Goal: Information Seeking & Learning: Find specific fact

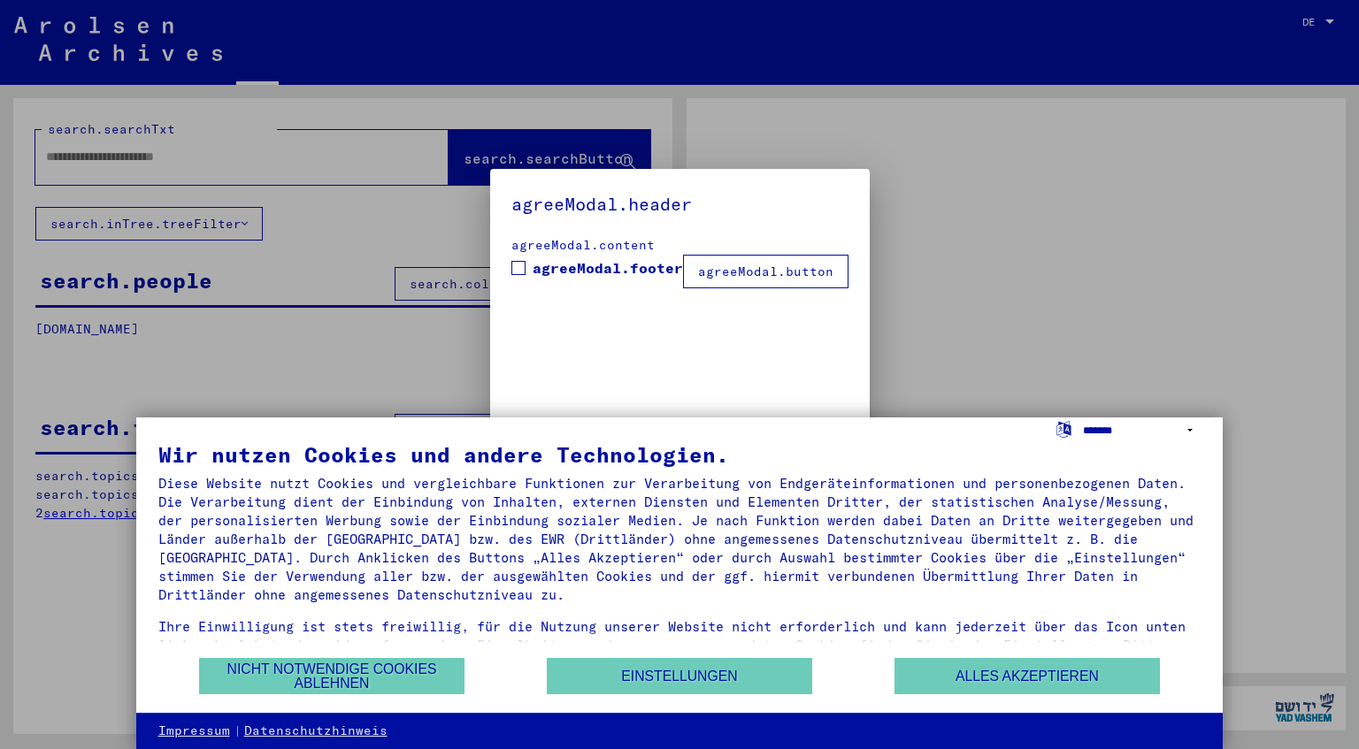
type input "*********"
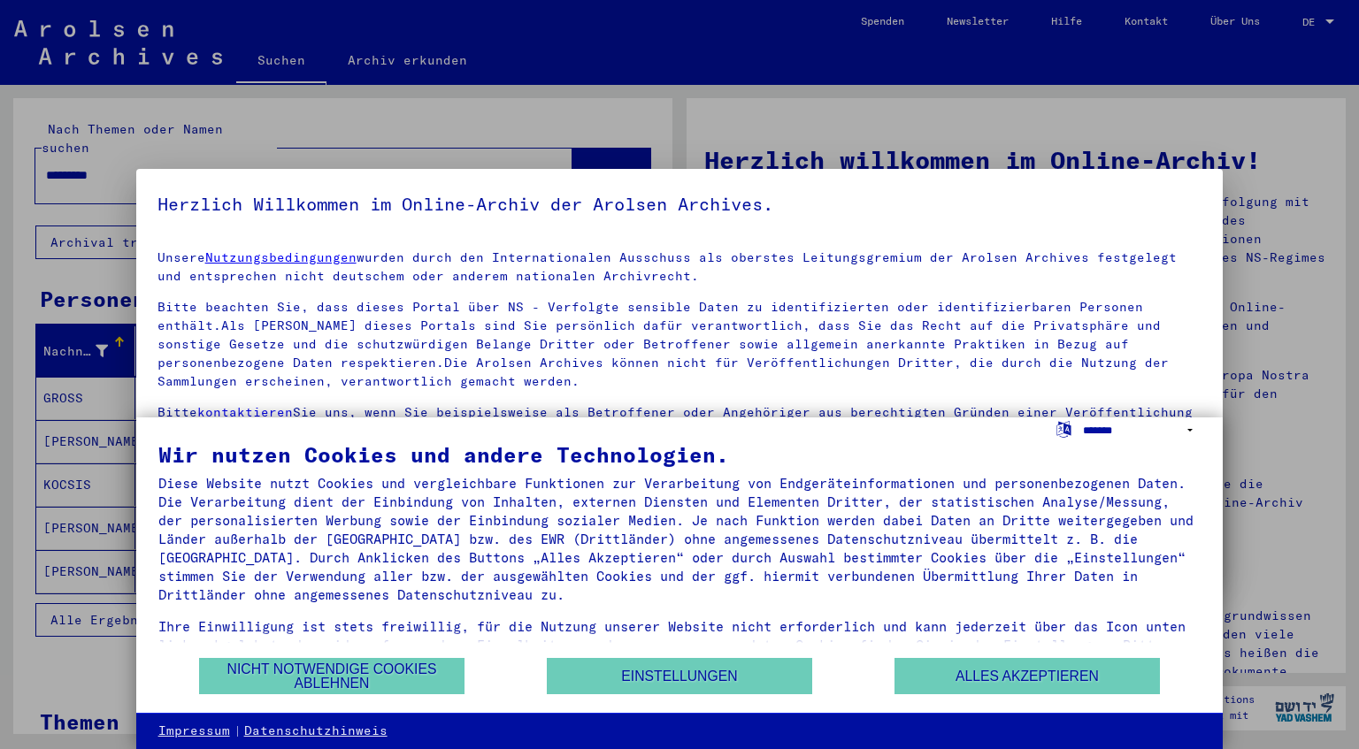
select select "*****"
click option "**********" at bounding box center [0, 0] width 0 height 0
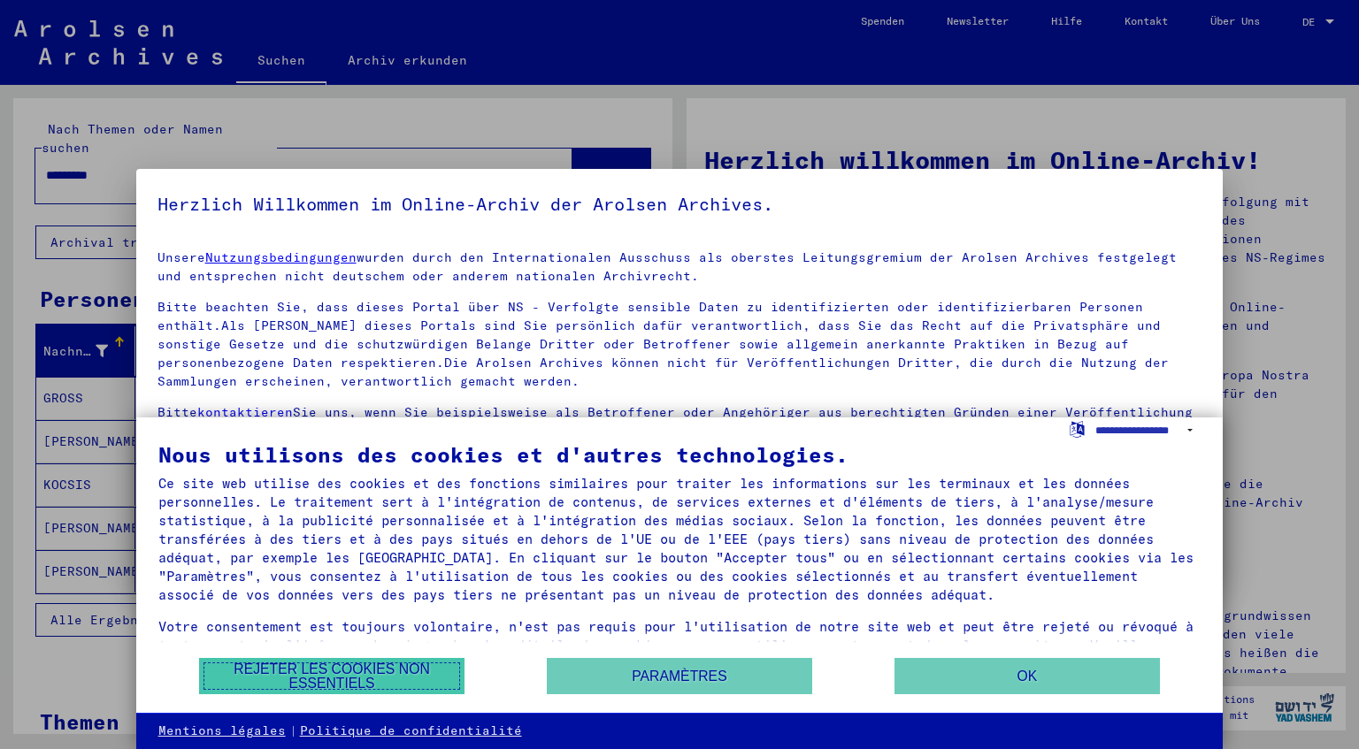
click at [332, 674] on button "Rejeter les cookies non essentiels" at bounding box center [331, 676] width 265 height 36
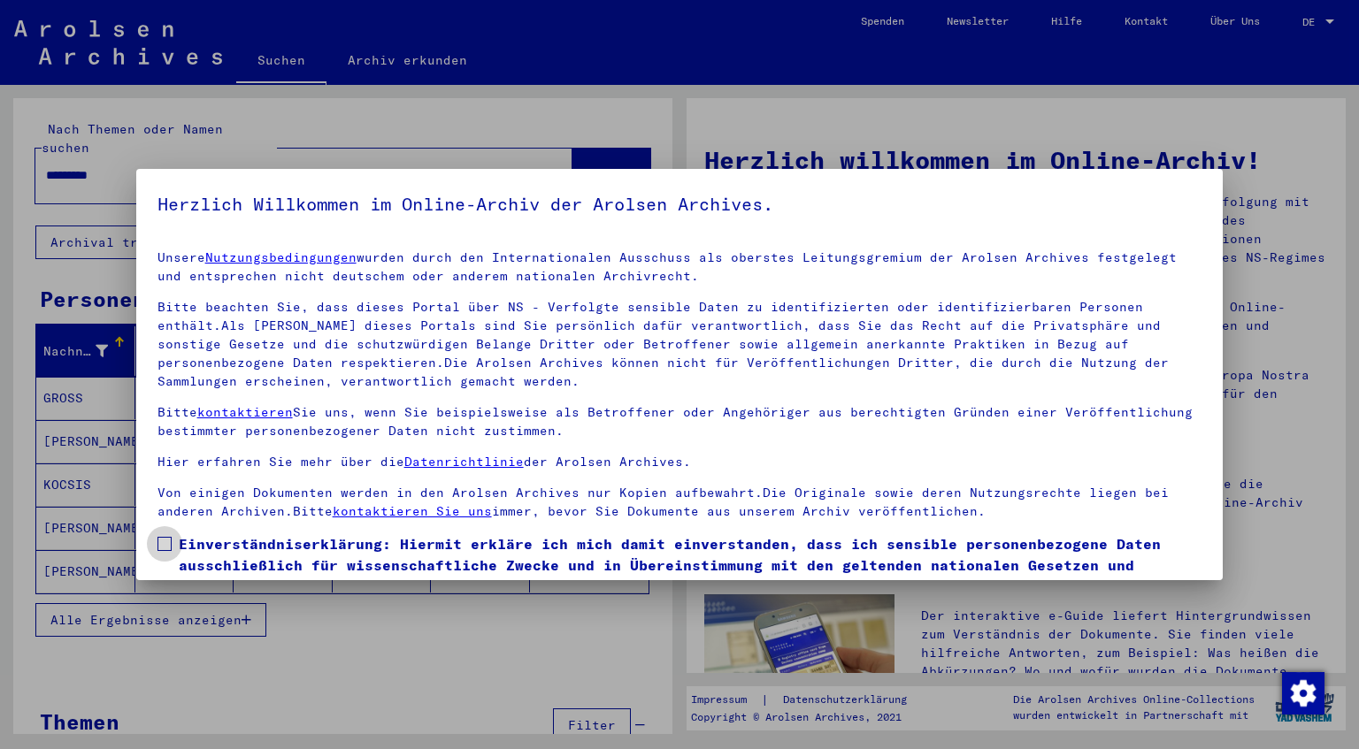
click at [170, 542] on label "Einverständniserklärung: Hiermit erkläre ich mich damit einverstanden, dass ich…" at bounding box center [680, 576] width 1045 height 85
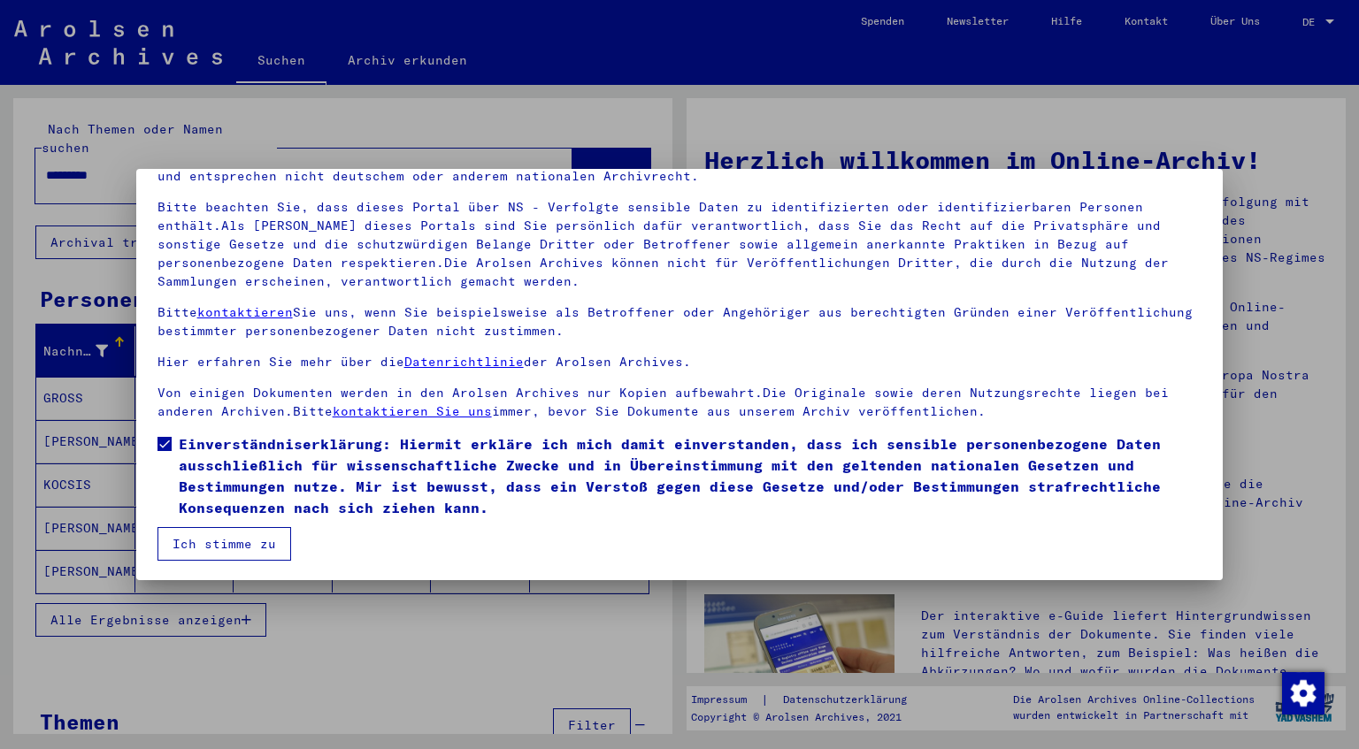
click at [242, 549] on button "Ich stimme zu" at bounding box center [225, 544] width 134 height 34
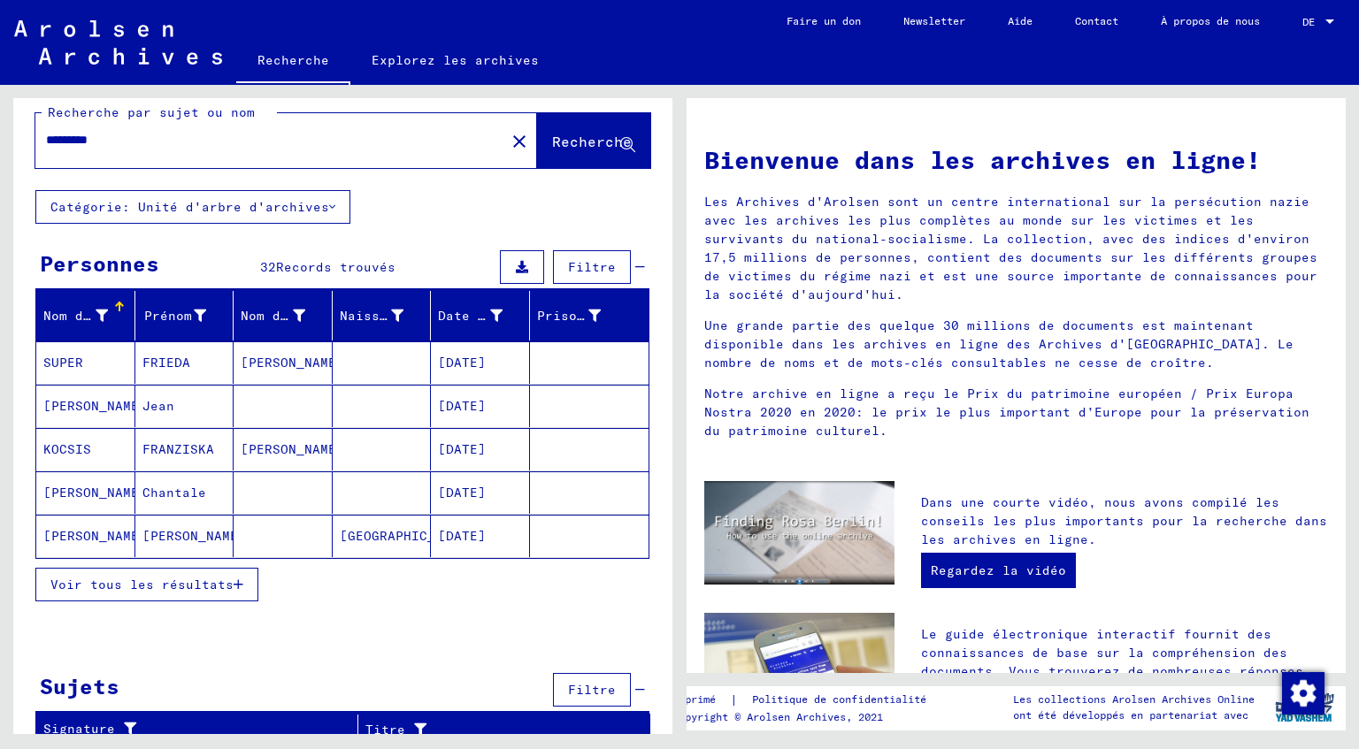
scroll to position [25, 0]
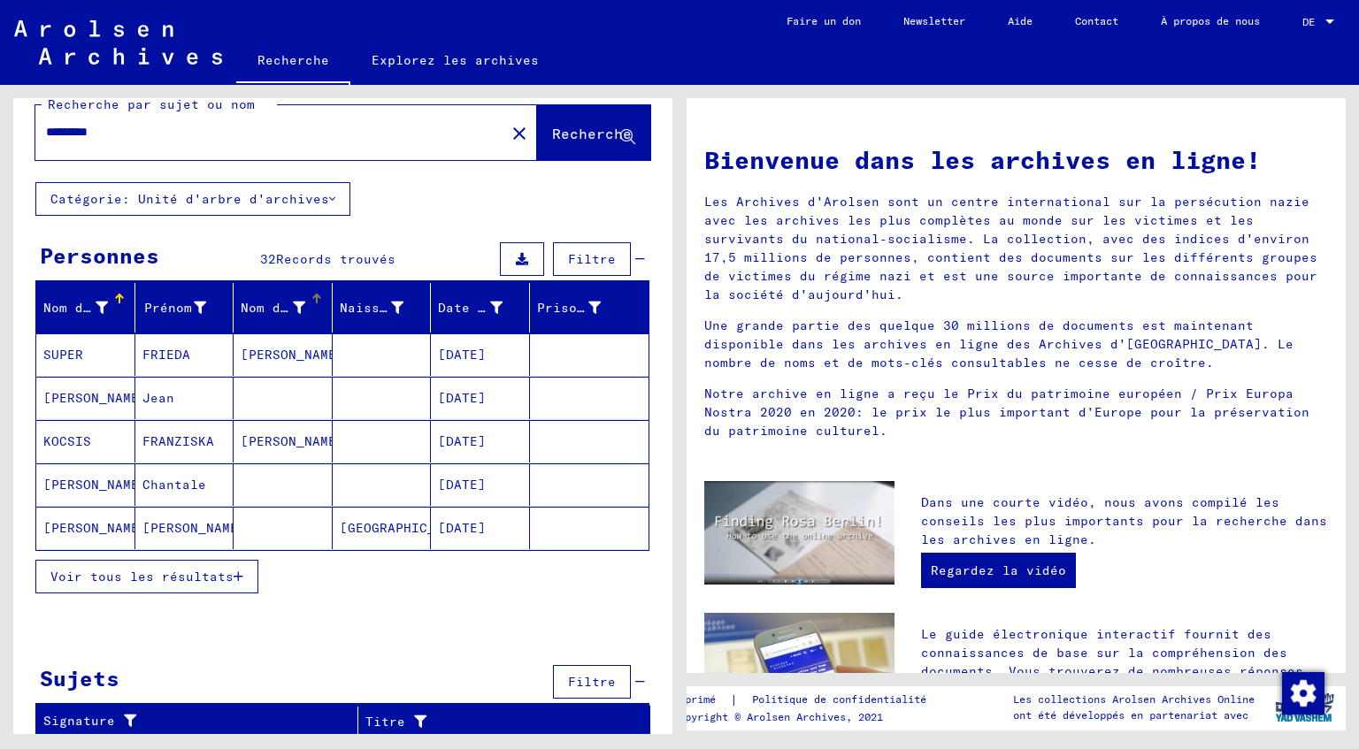
click at [274, 304] on div "Nom de naissance" at bounding box center [273, 308] width 65 height 19
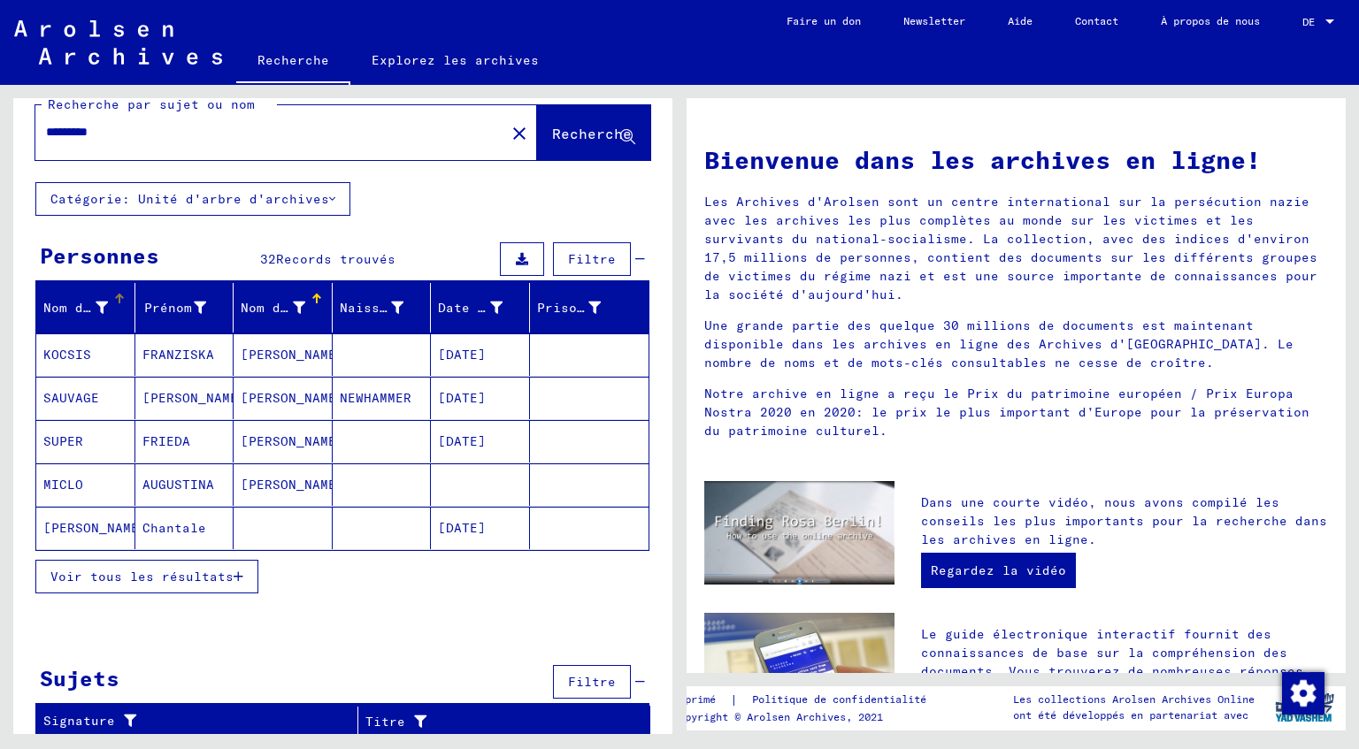
click at [112, 310] on div "Nom de famille" at bounding box center [88, 308] width 91 height 28
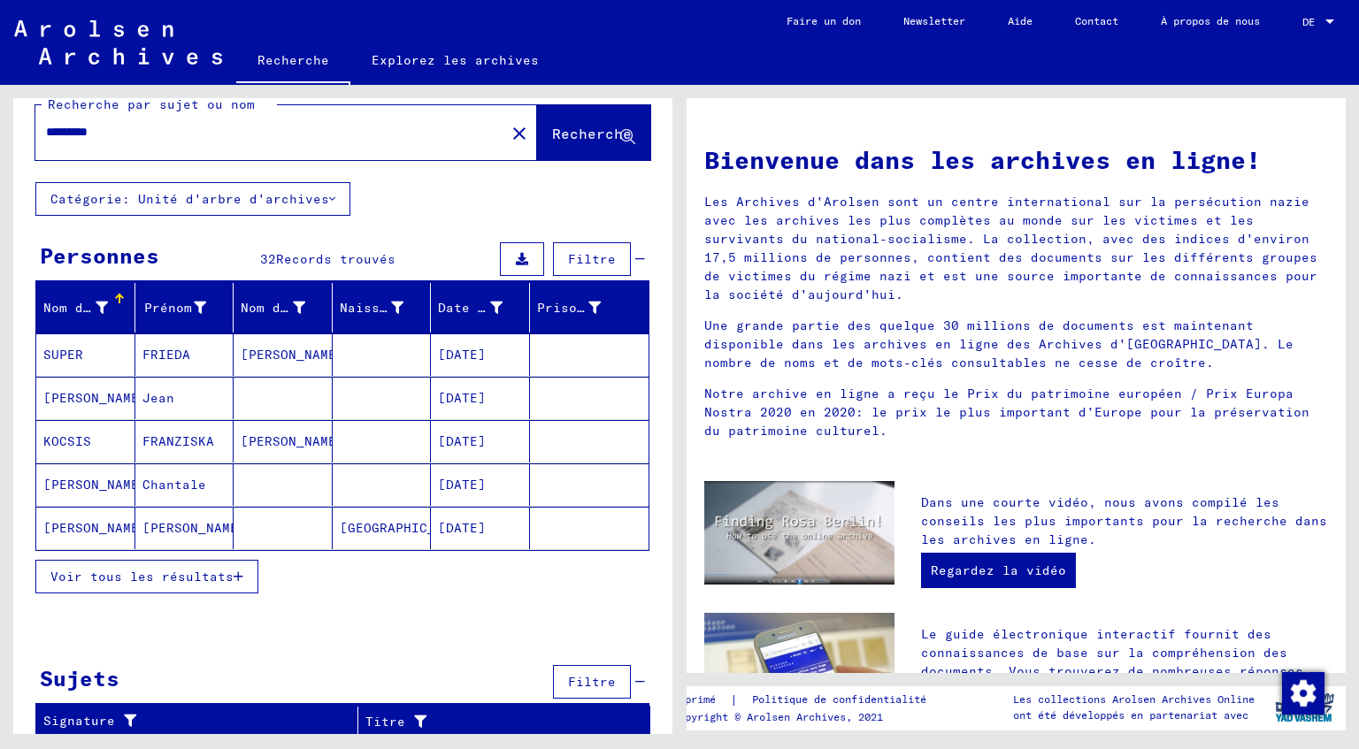
scroll to position [0, 0]
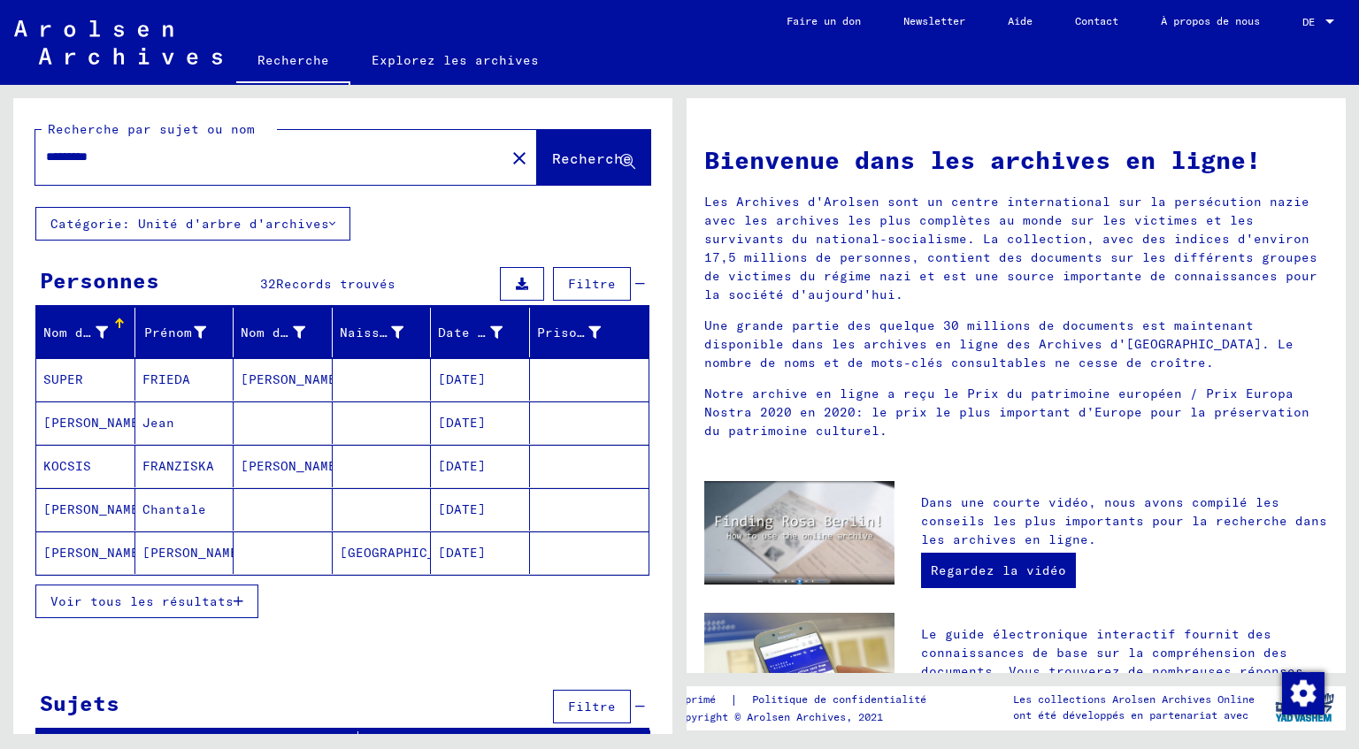
click at [209, 595] on span "Voir tous les résultats" at bounding box center [141, 602] width 183 height 16
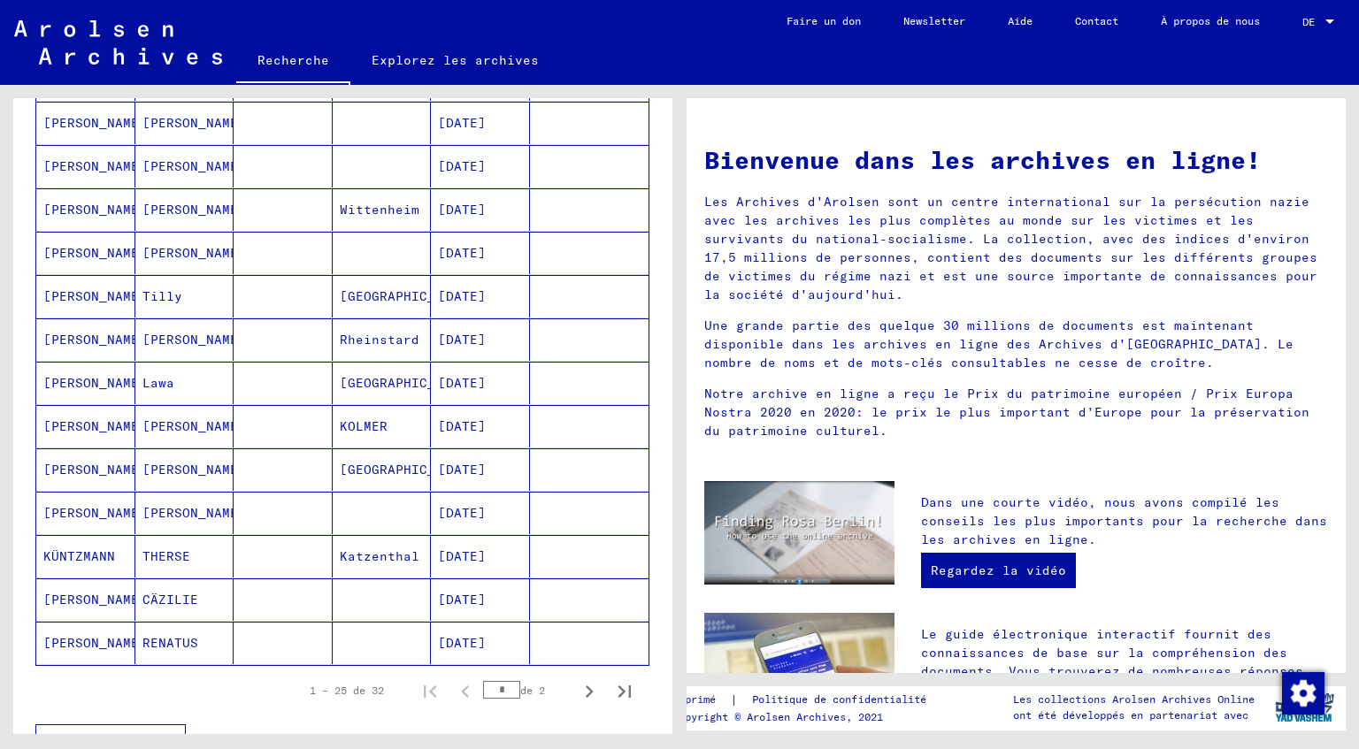
scroll to position [781, 0]
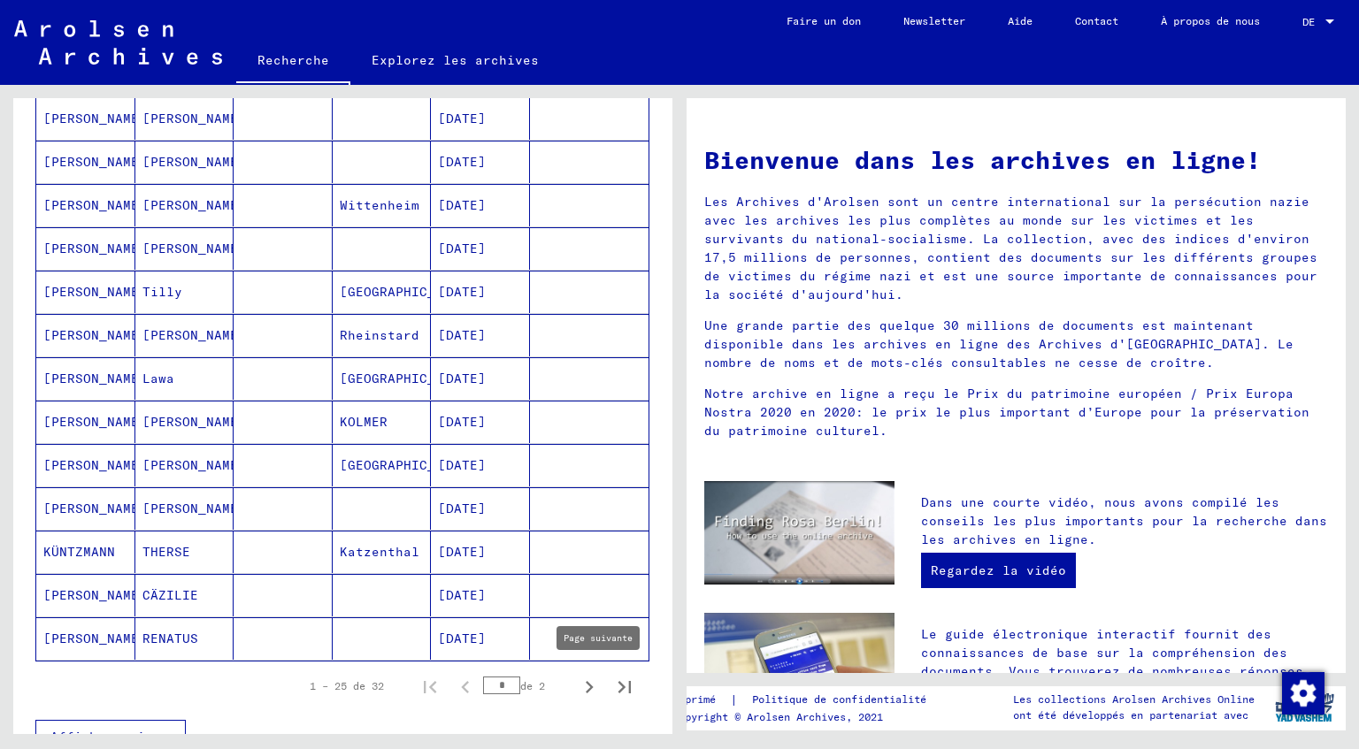
click at [593, 687] on icon "Page suivante" at bounding box center [589, 687] width 25 height 25
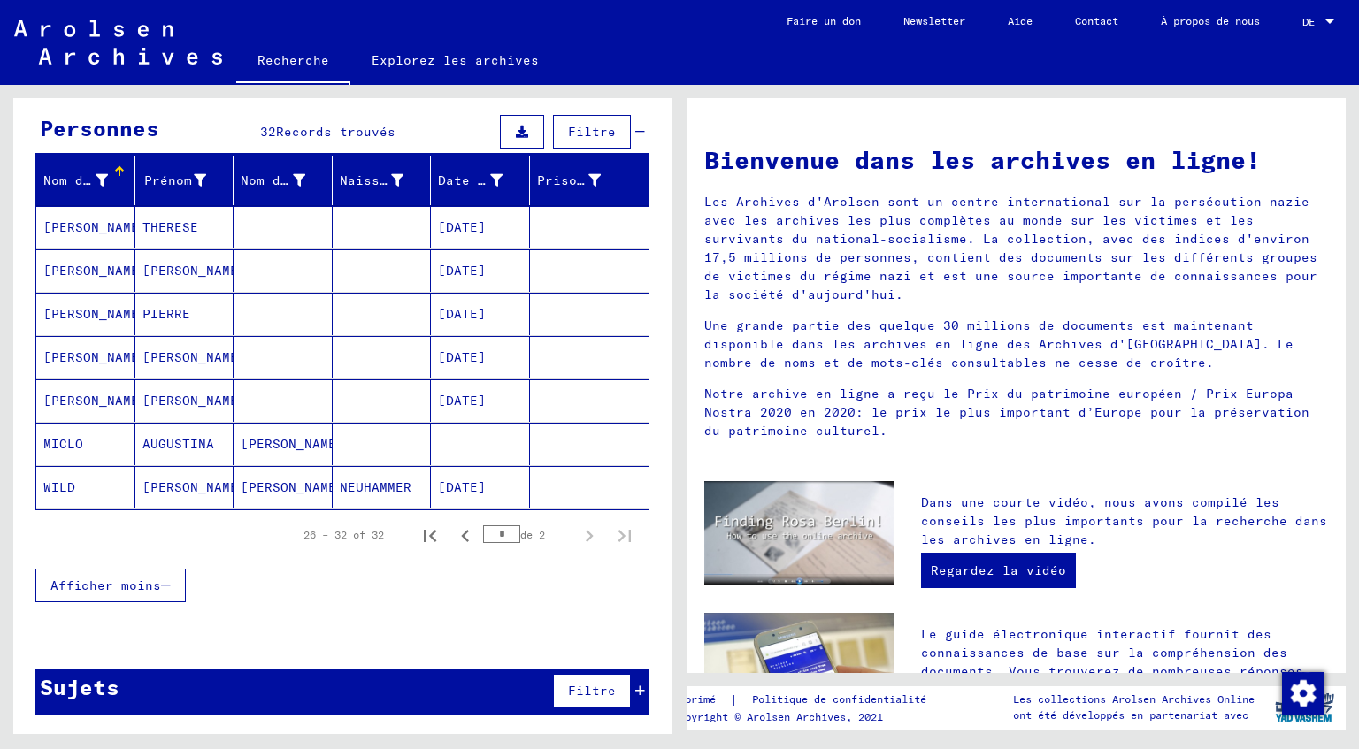
scroll to position [146, 0]
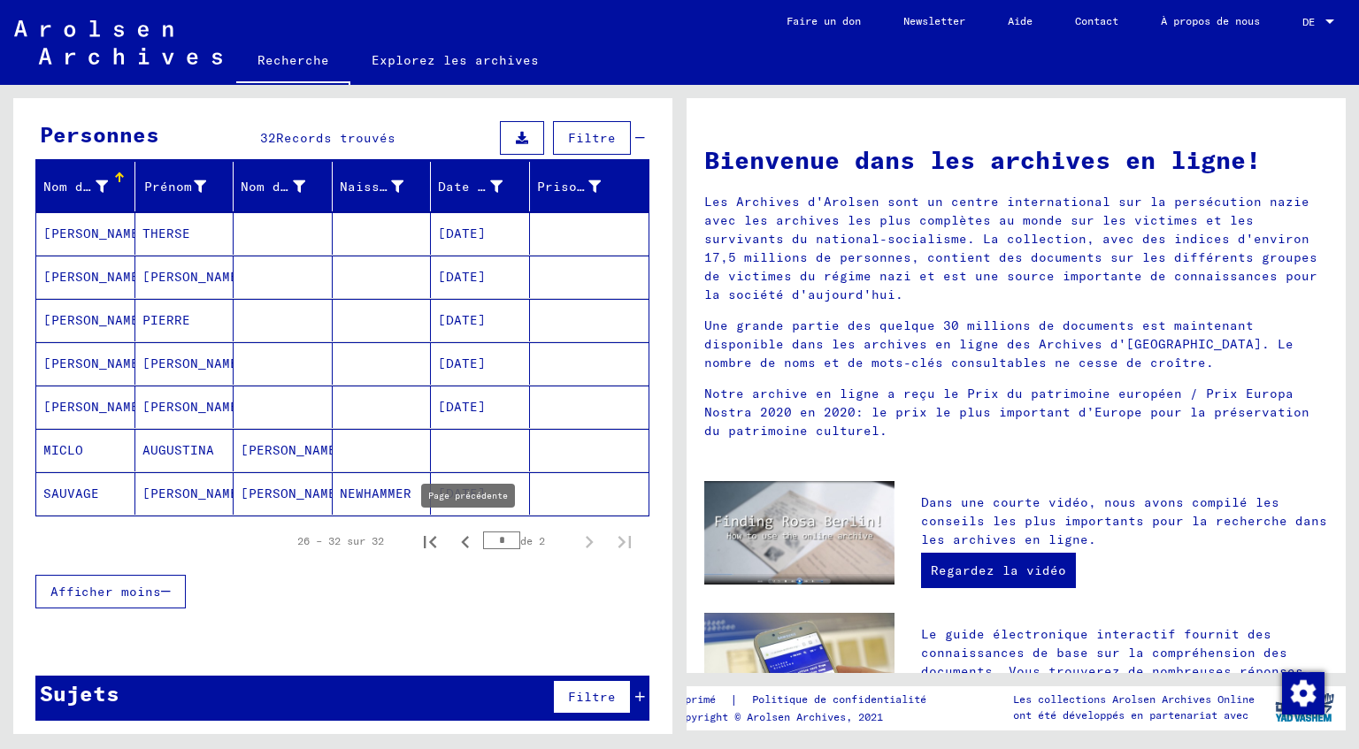
click at [469, 545] on icon "Page précédente" at bounding box center [465, 542] width 25 height 25
type input "*"
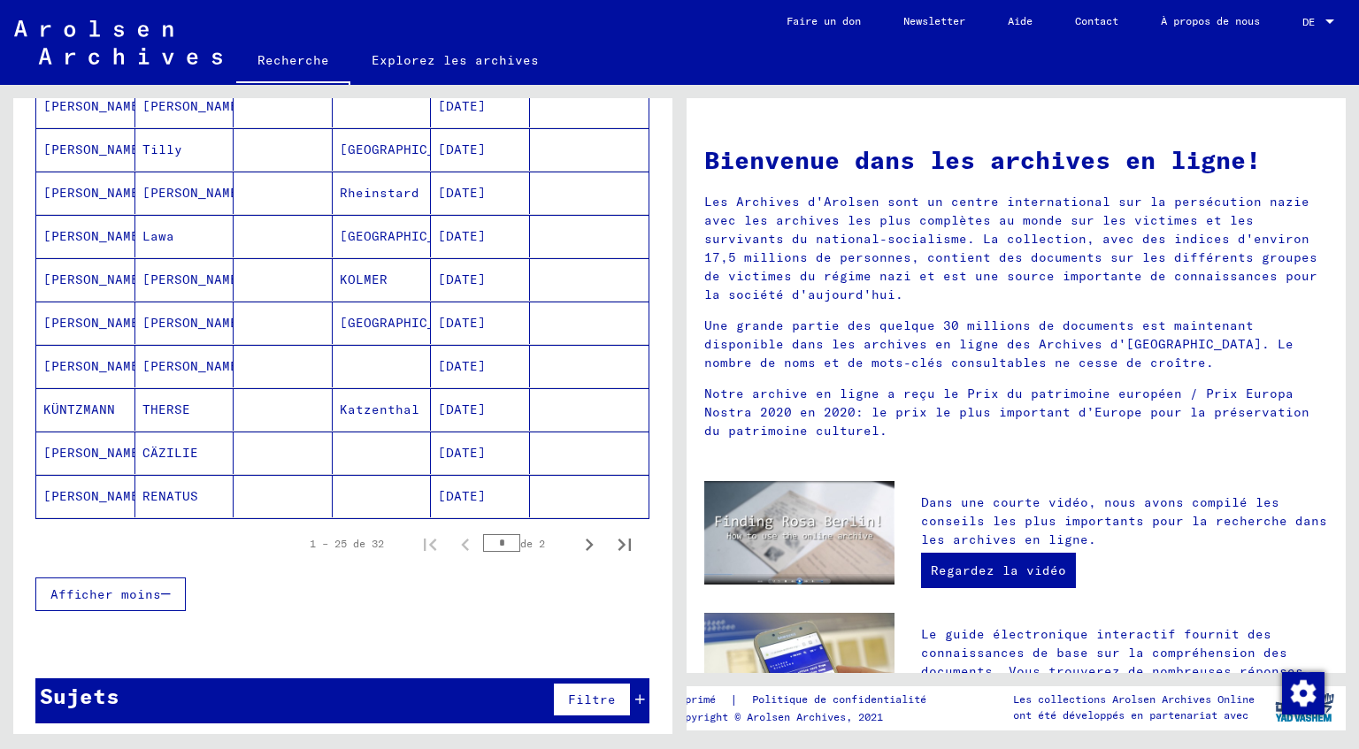
scroll to position [142, 0]
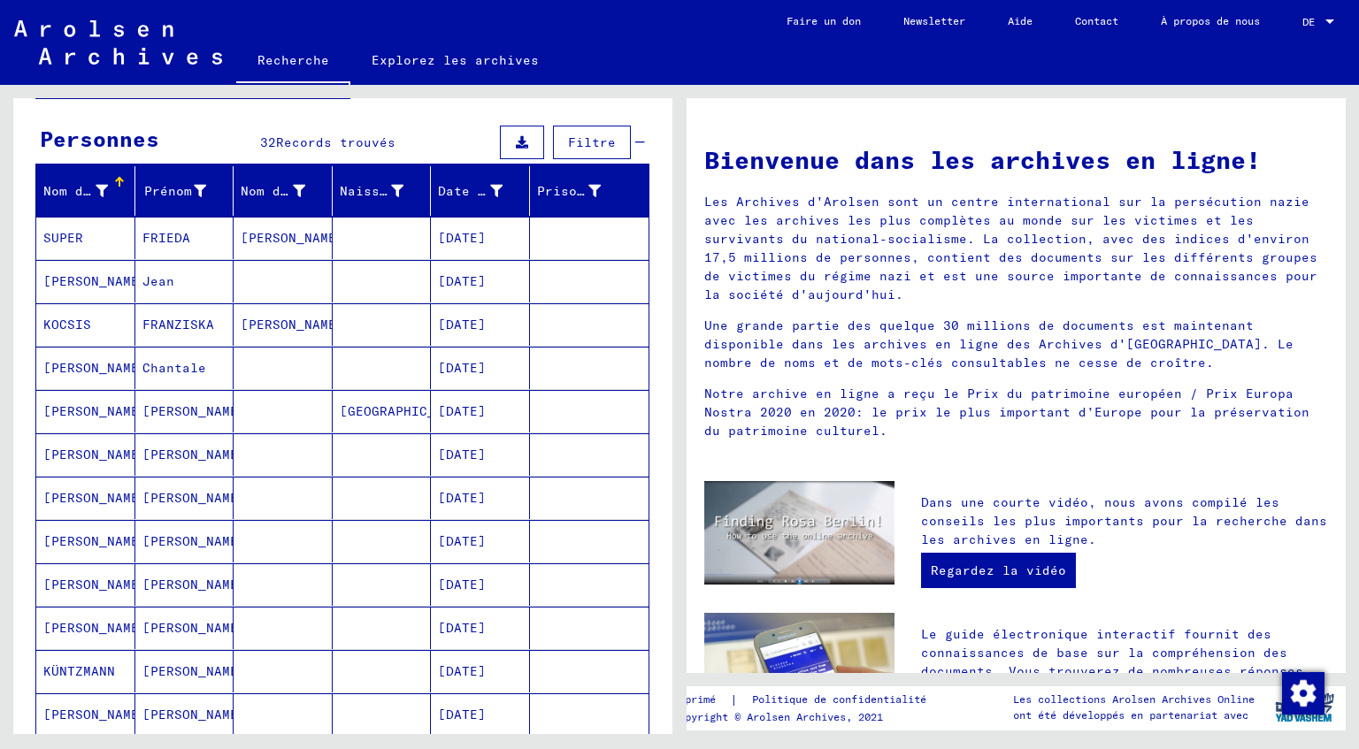
click at [73, 284] on mat-cell "[PERSON_NAME]" at bounding box center [85, 281] width 99 height 42
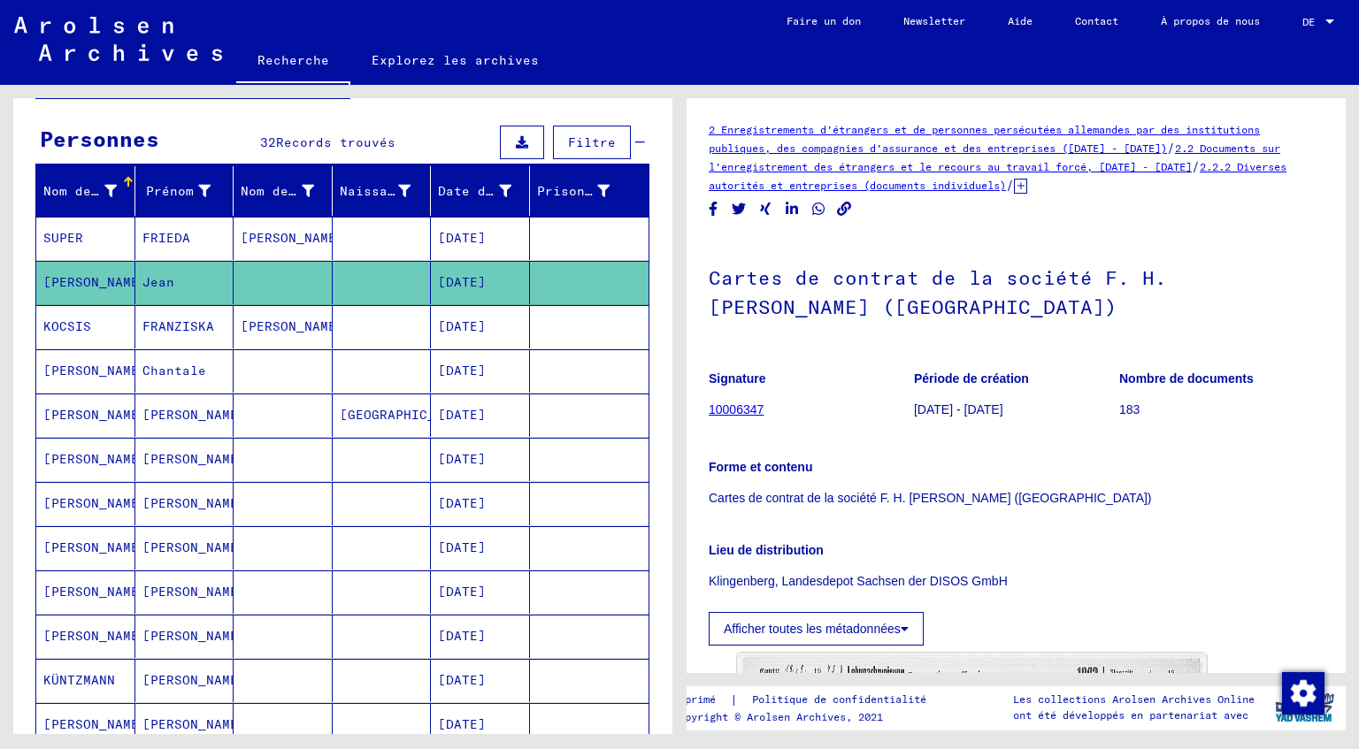
click at [65, 238] on mat-cell "SUPER" at bounding box center [85, 238] width 99 height 43
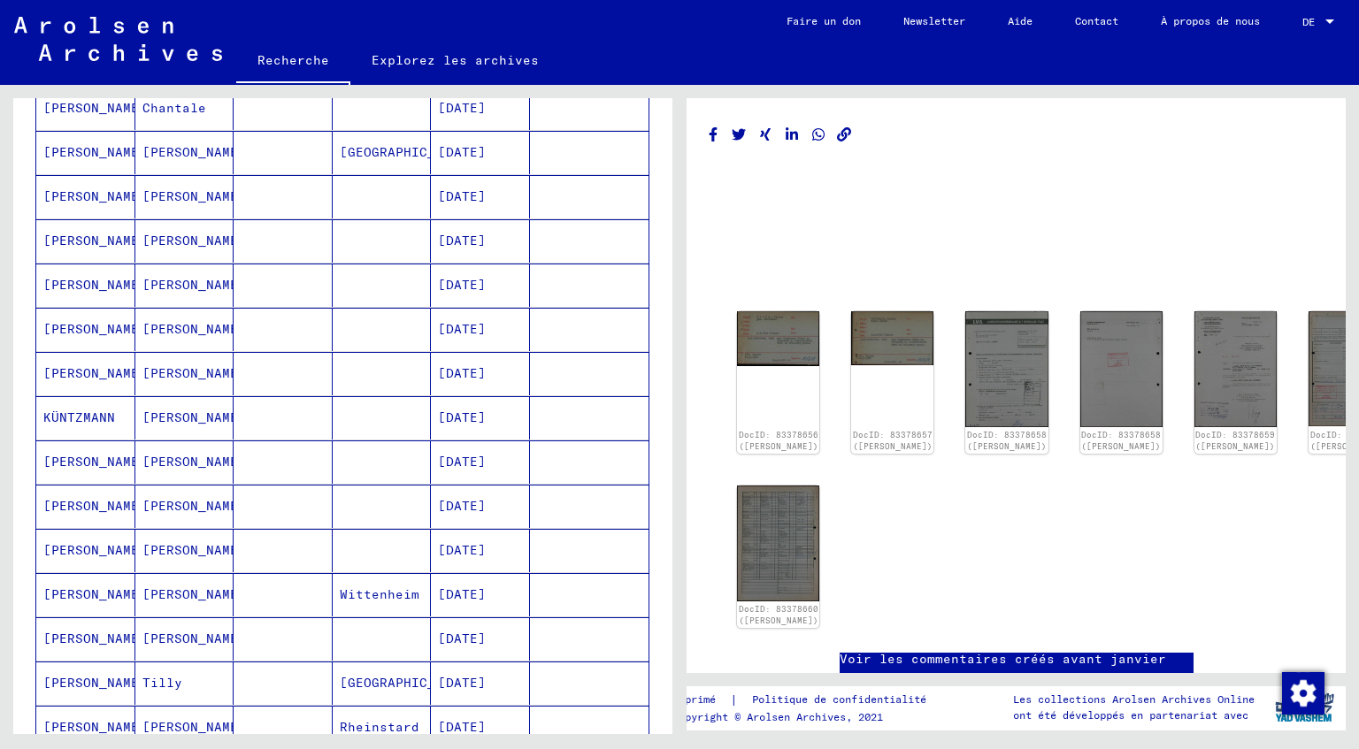
scroll to position [435, 0]
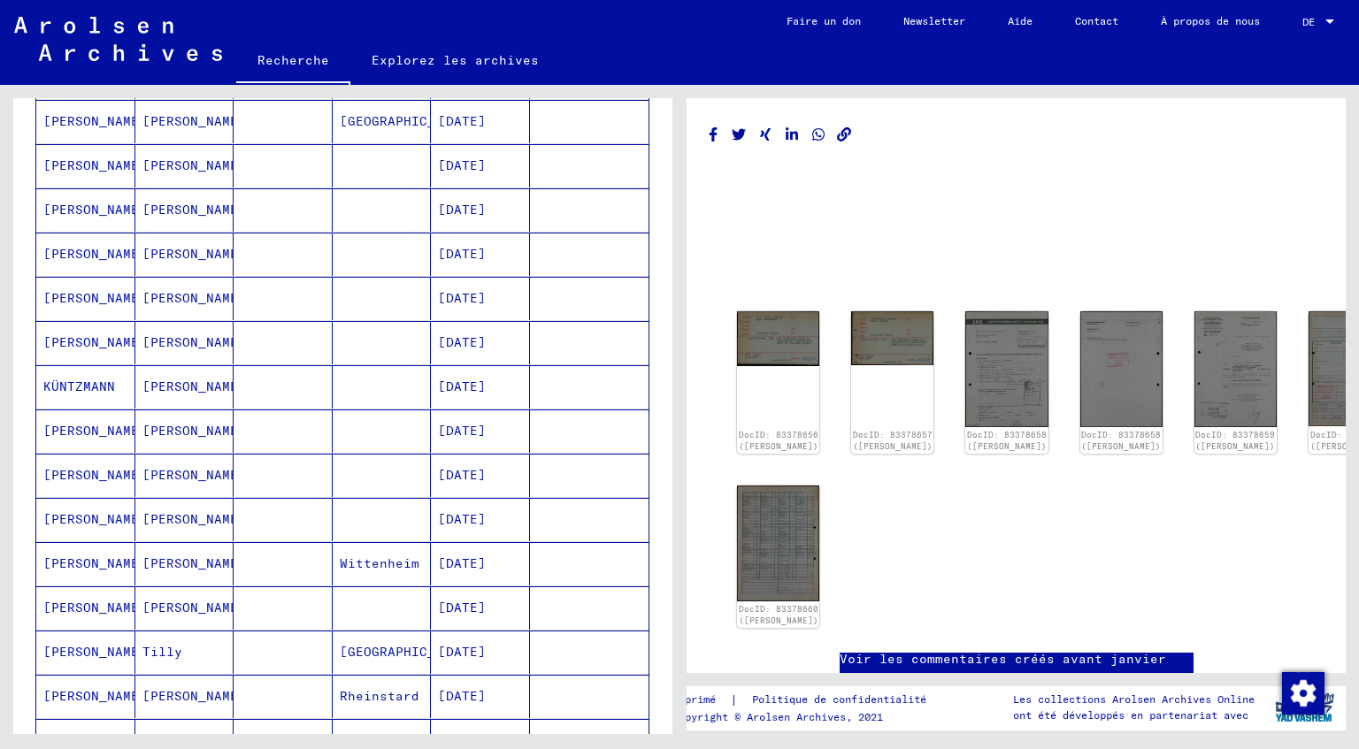
click at [67, 426] on mat-cell "[PERSON_NAME]" at bounding box center [85, 431] width 99 height 43
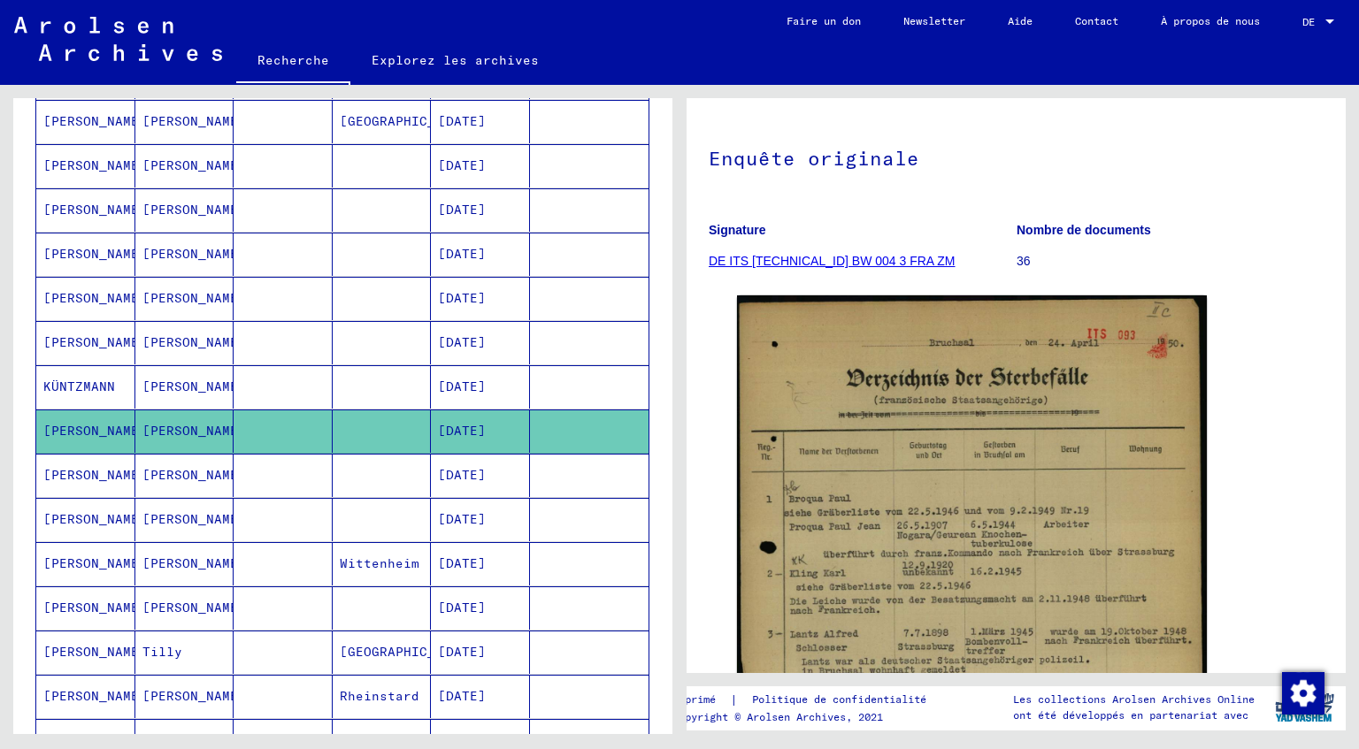
scroll to position [97, 0]
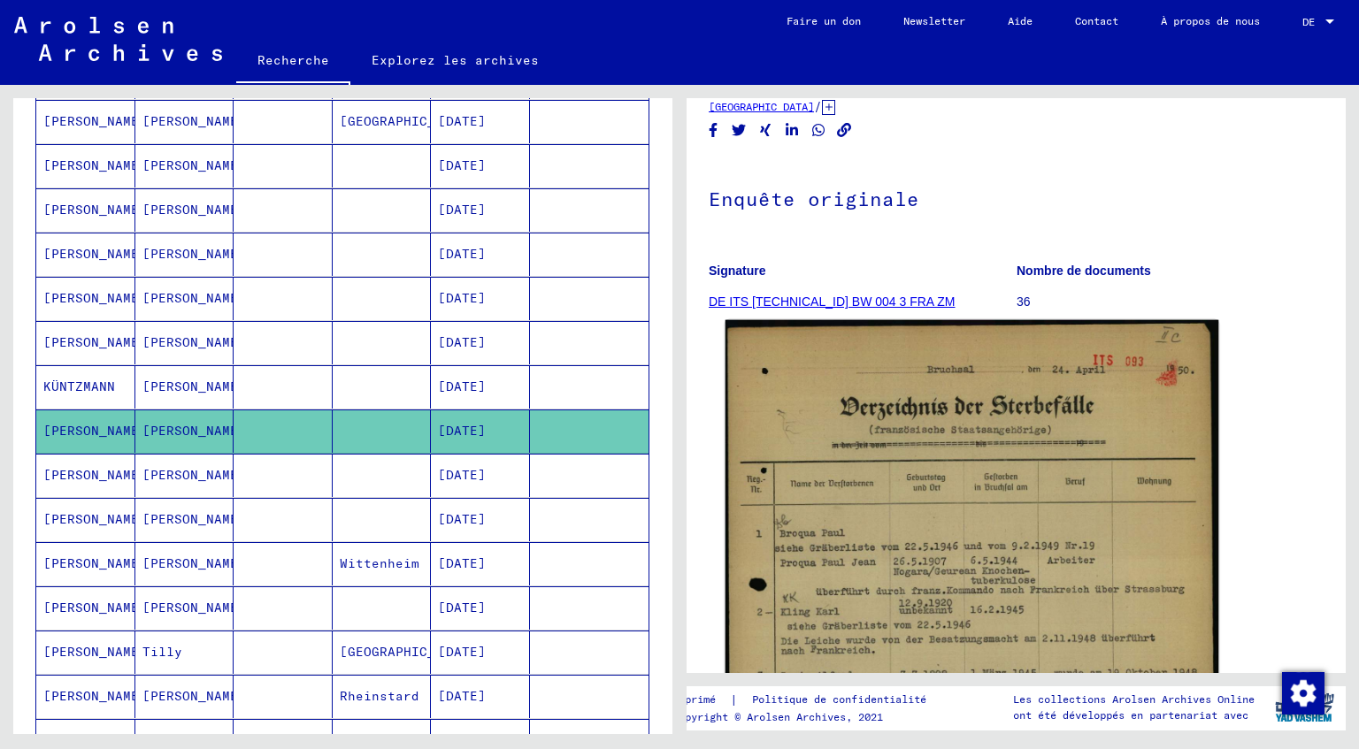
click at [993, 529] on img at bounding box center [973, 653] width 494 height 667
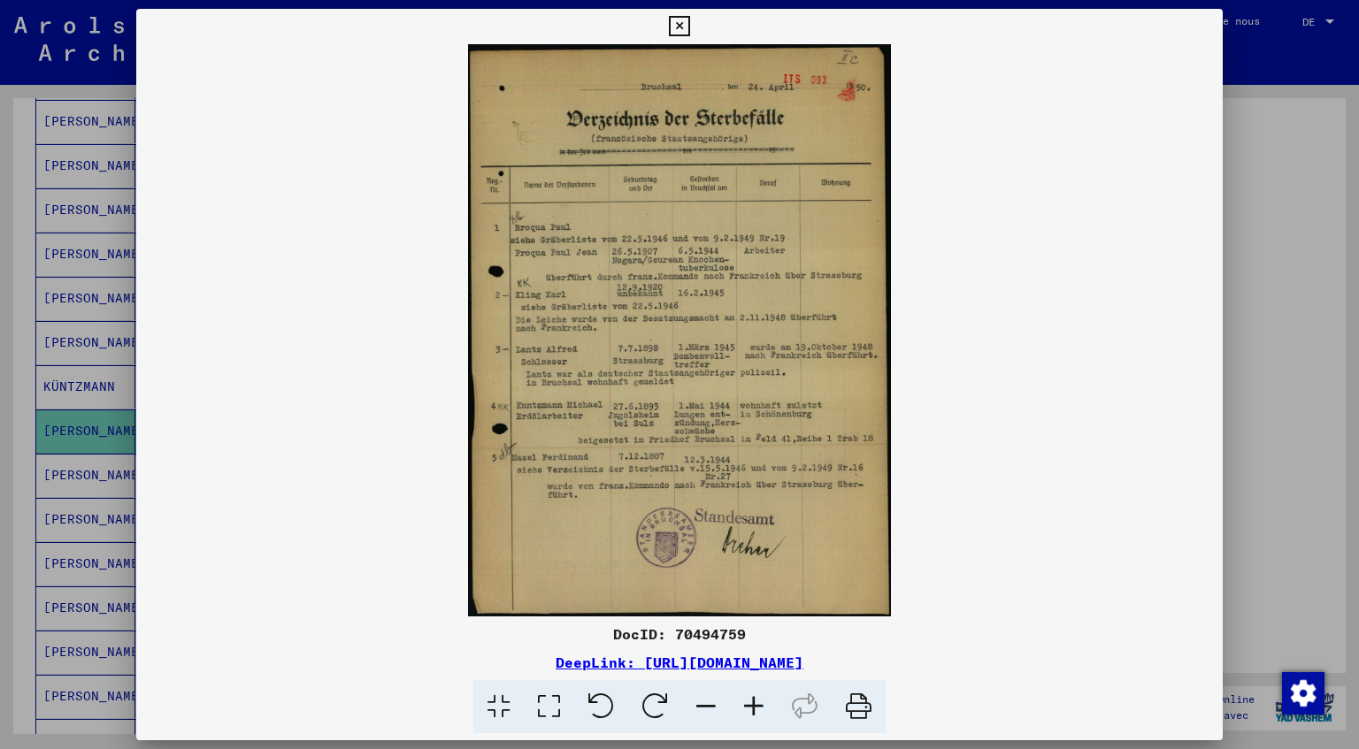
click at [757, 711] on icon at bounding box center [754, 707] width 48 height 54
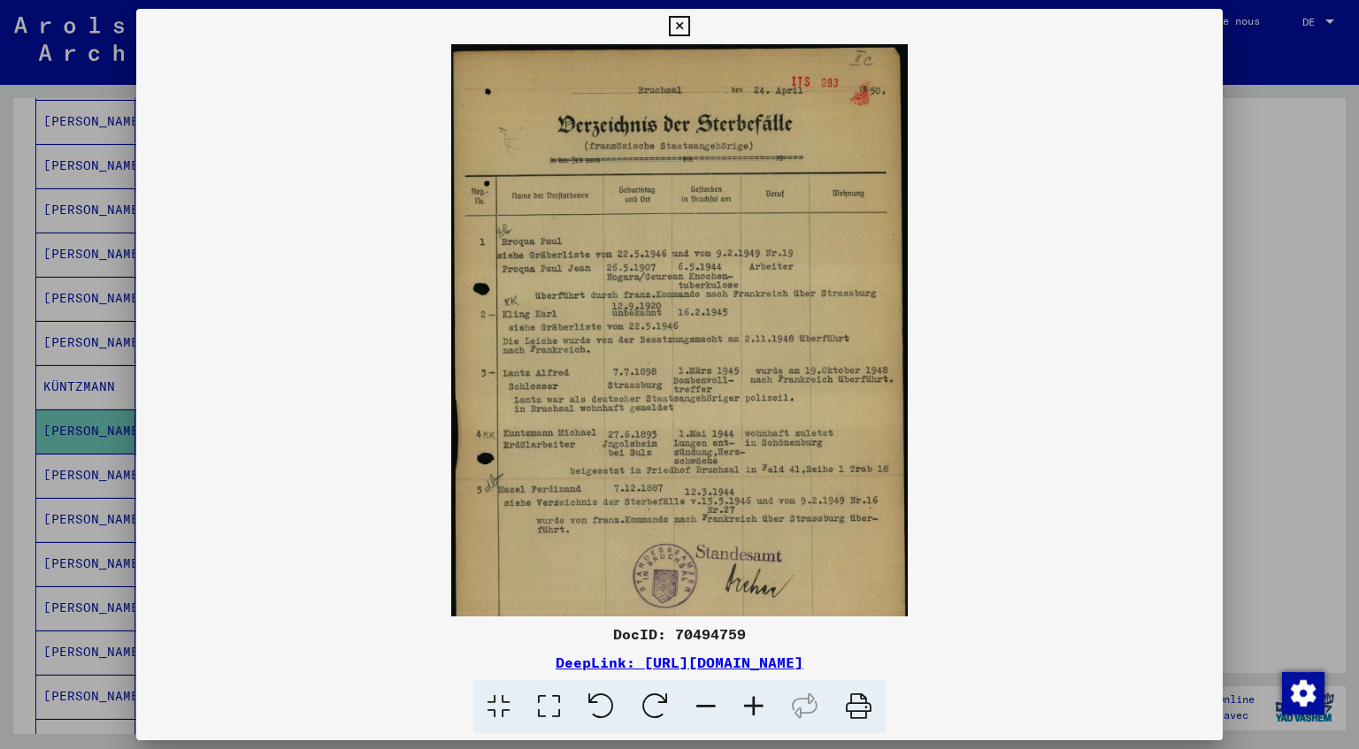
click at [757, 711] on icon at bounding box center [754, 707] width 48 height 54
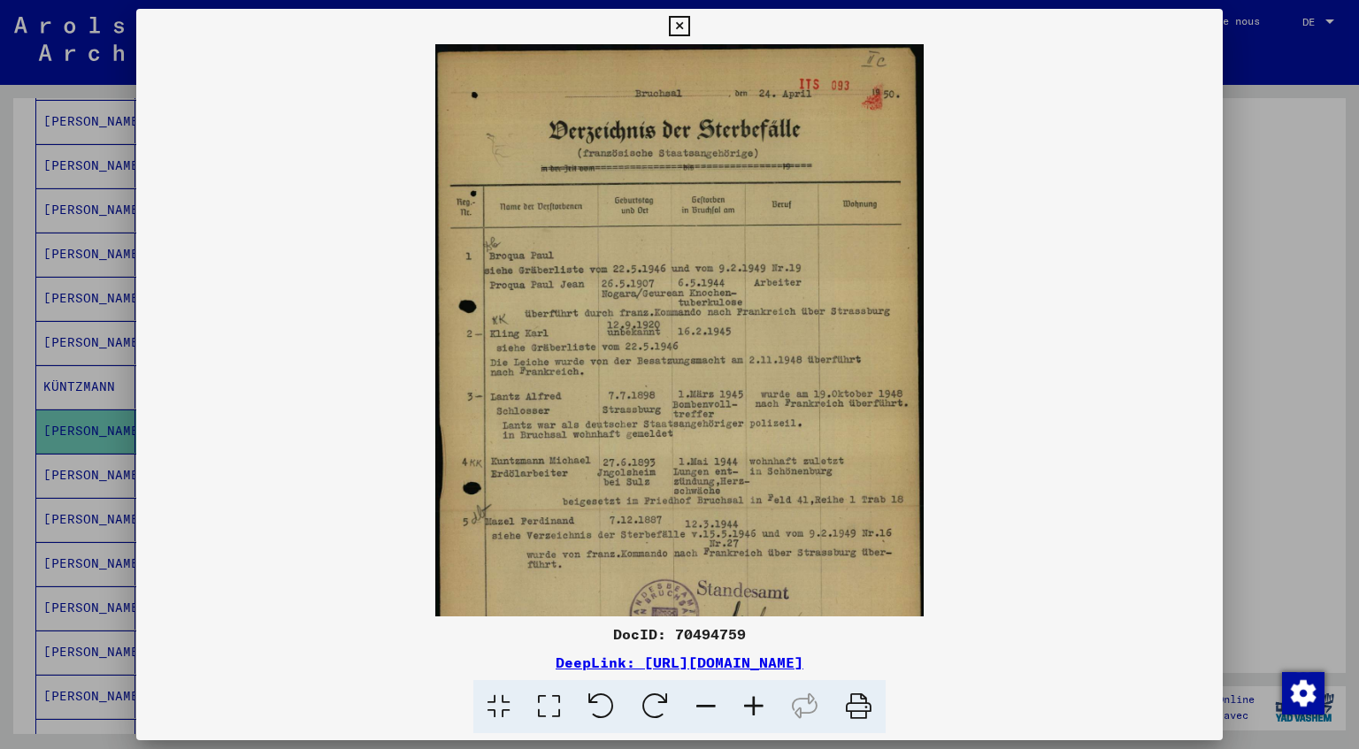
click at [757, 711] on icon at bounding box center [754, 707] width 48 height 54
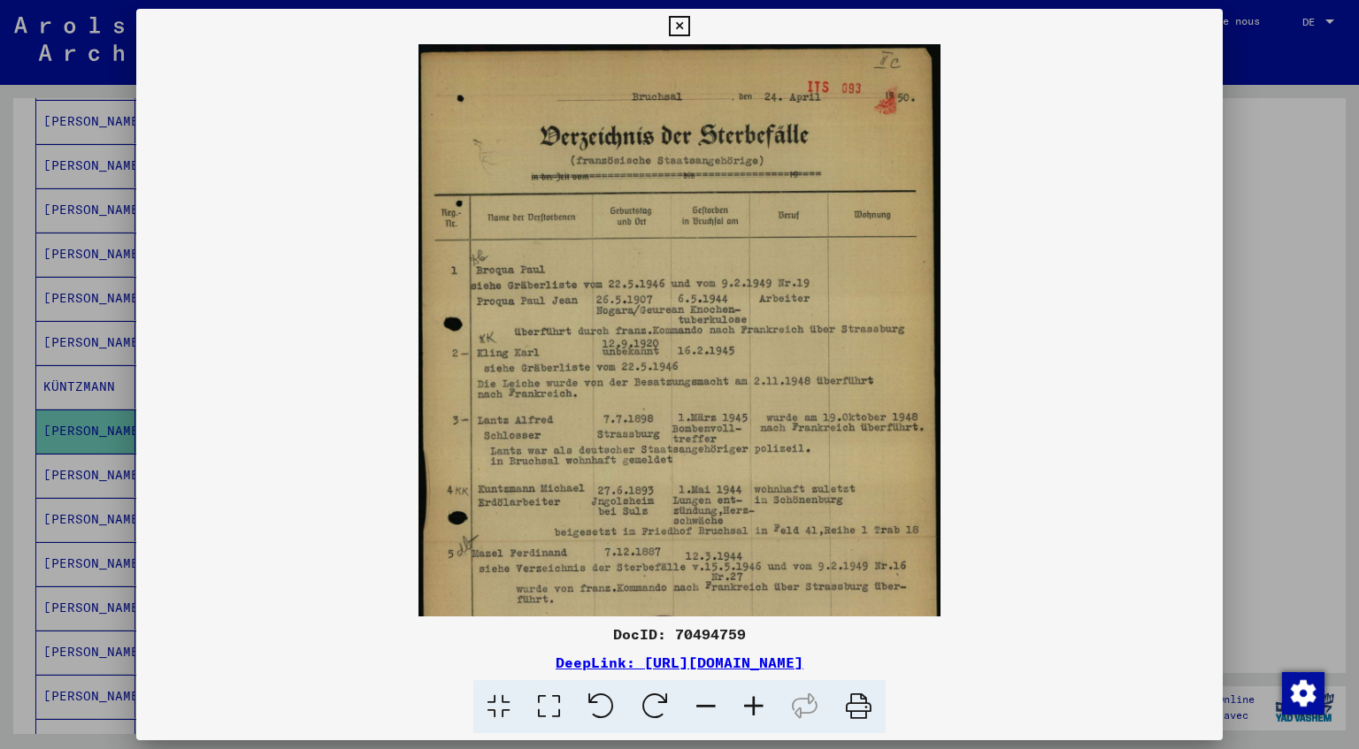
click at [757, 711] on icon at bounding box center [754, 707] width 48 height 54
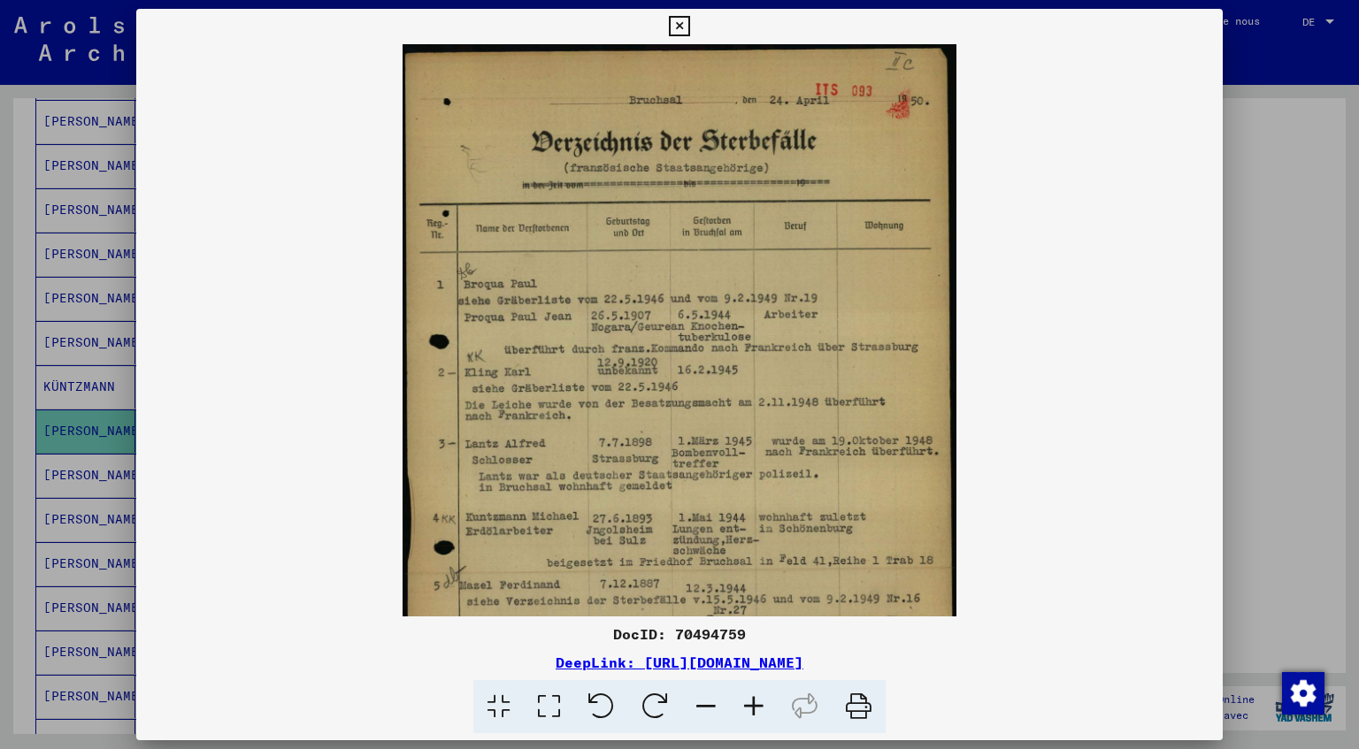
click at [757, 711] on icon at bounding box center [754, 707] width 48 height 54
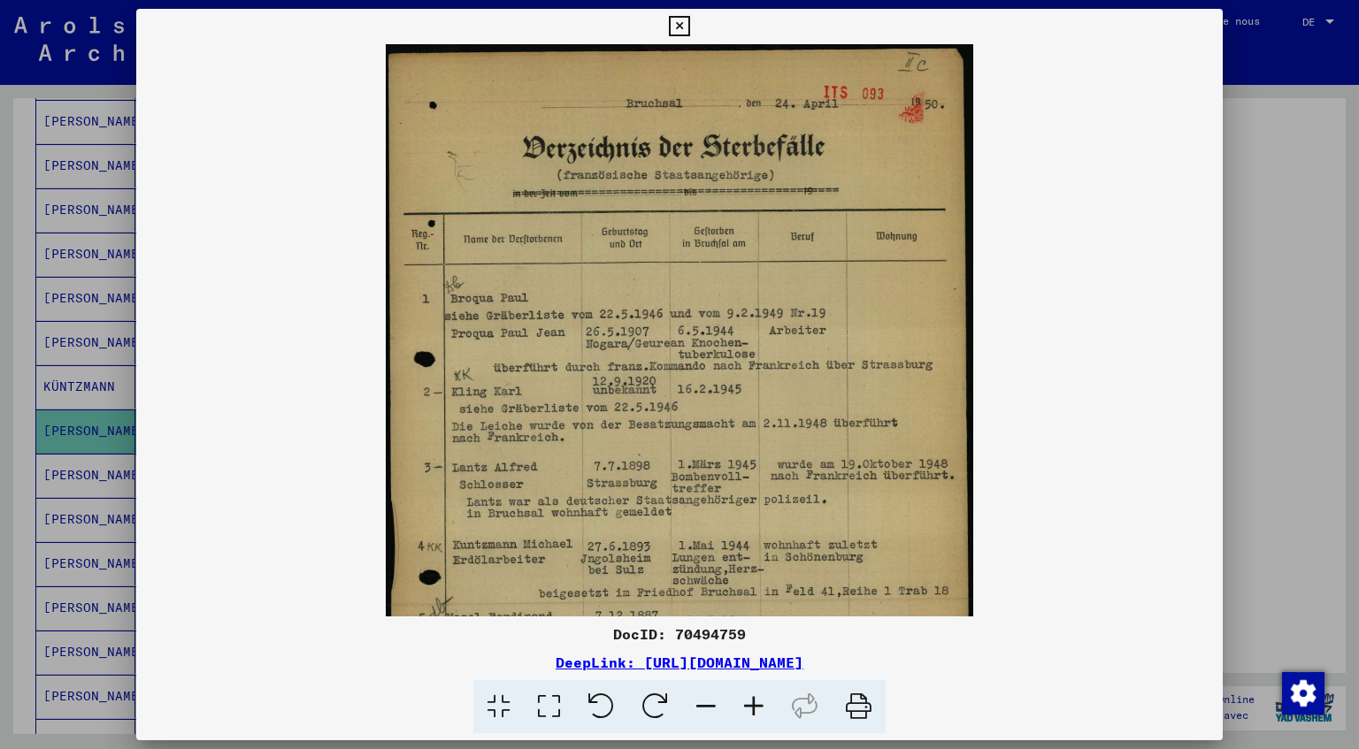
click at [757, 711] on icon at bounding box center [754, 707] width 48 height 54
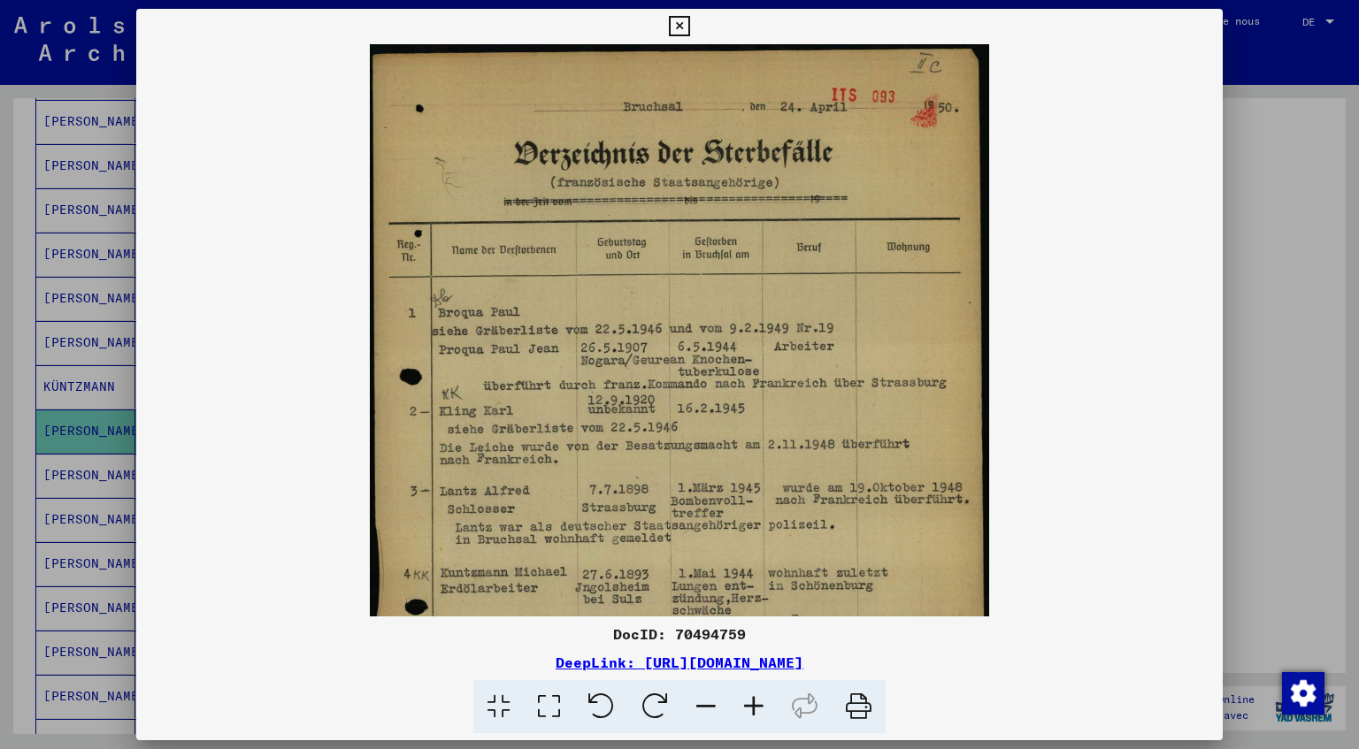
click at [757, 711] on icon at bounding box center [754, 707] width 48 height 54
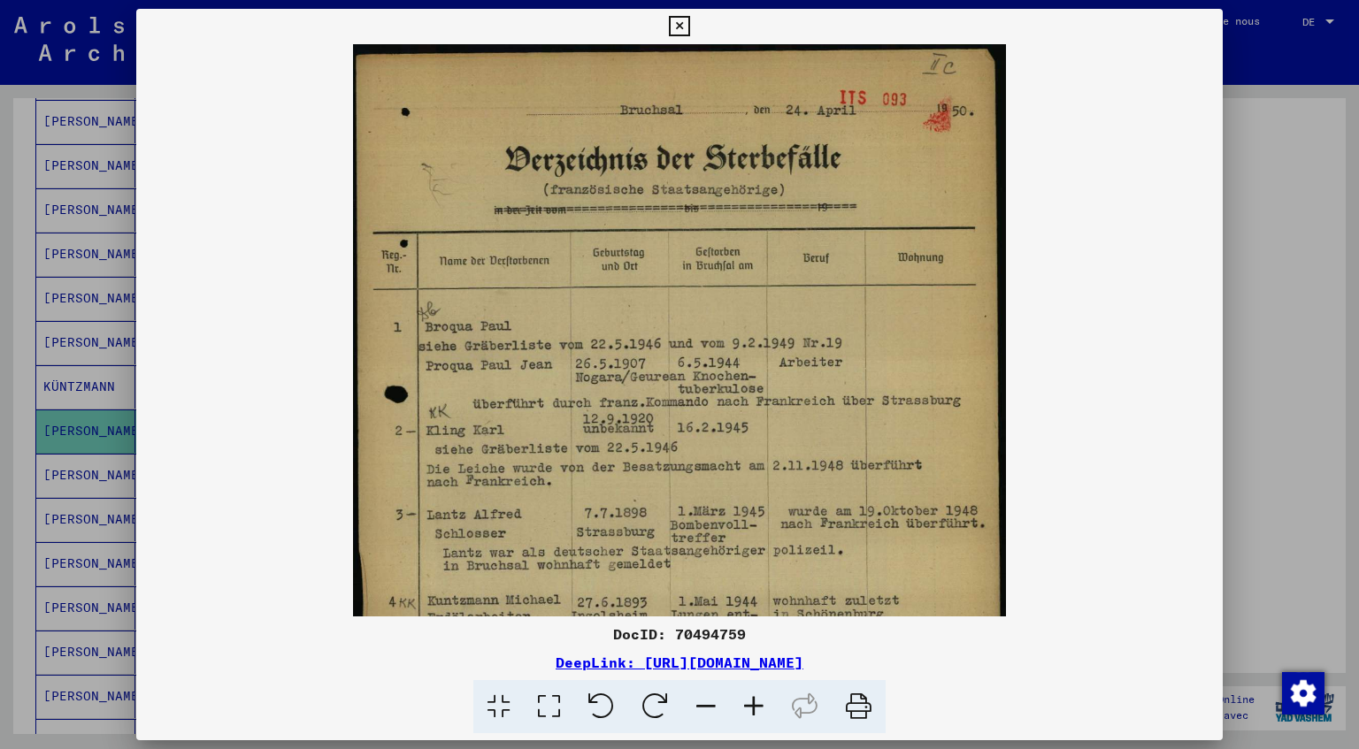
click at [756, 711] on icon at bounding box center [754, 707] width 48 height 54
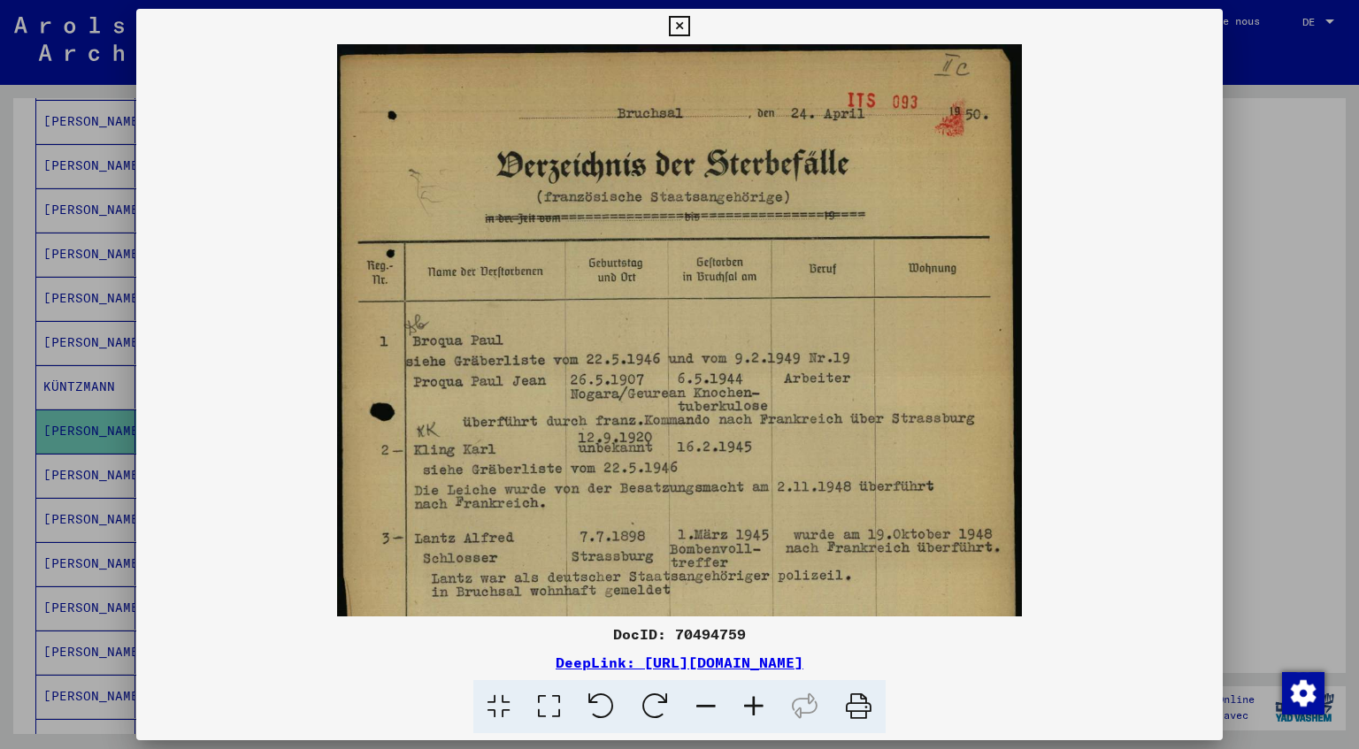
click at [756, 711] on icon at bounding box center [754, 707] width 48 height 54
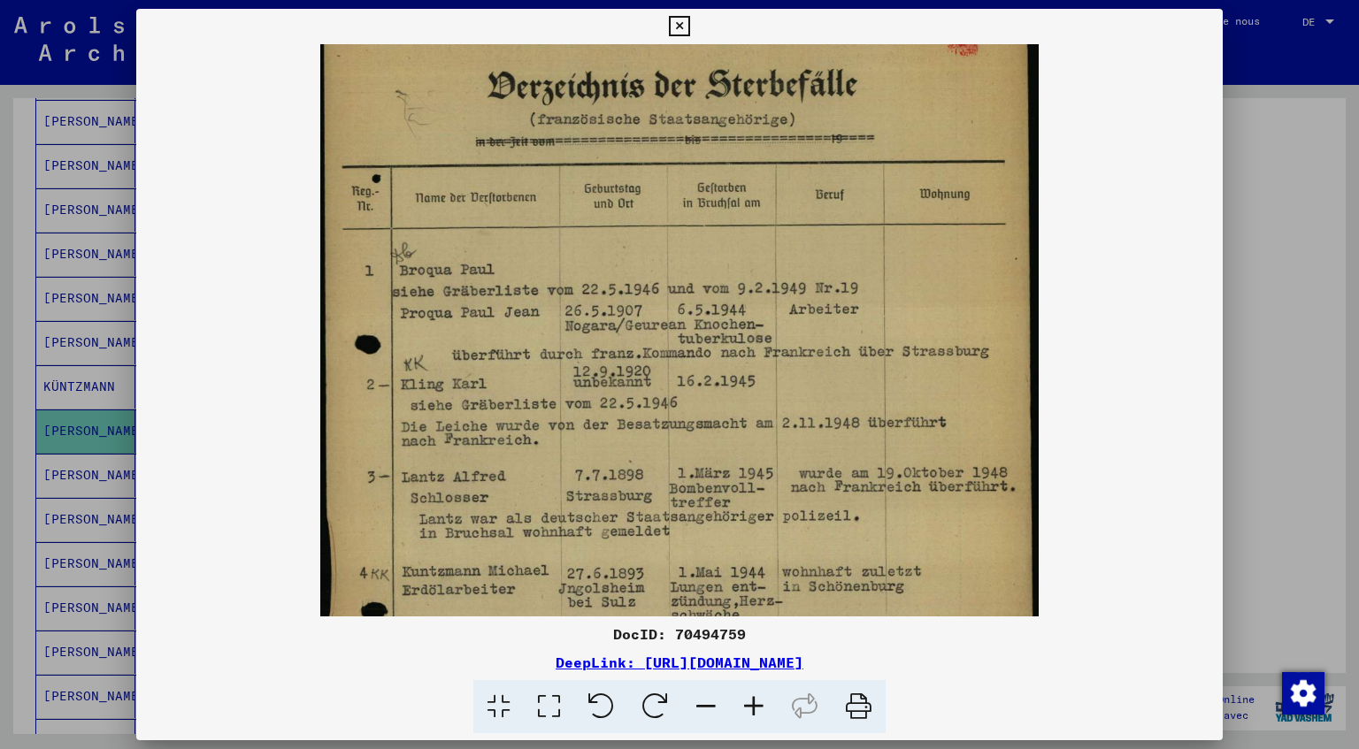
scroll to position [88, 0]
drag, startPoint x: 569, startPoint y: 550, endPoint x: 528, endPoint y: 464, distance: 95.8
click at [528, 464] on img at bounding box center [679, 442] width 718 height 971
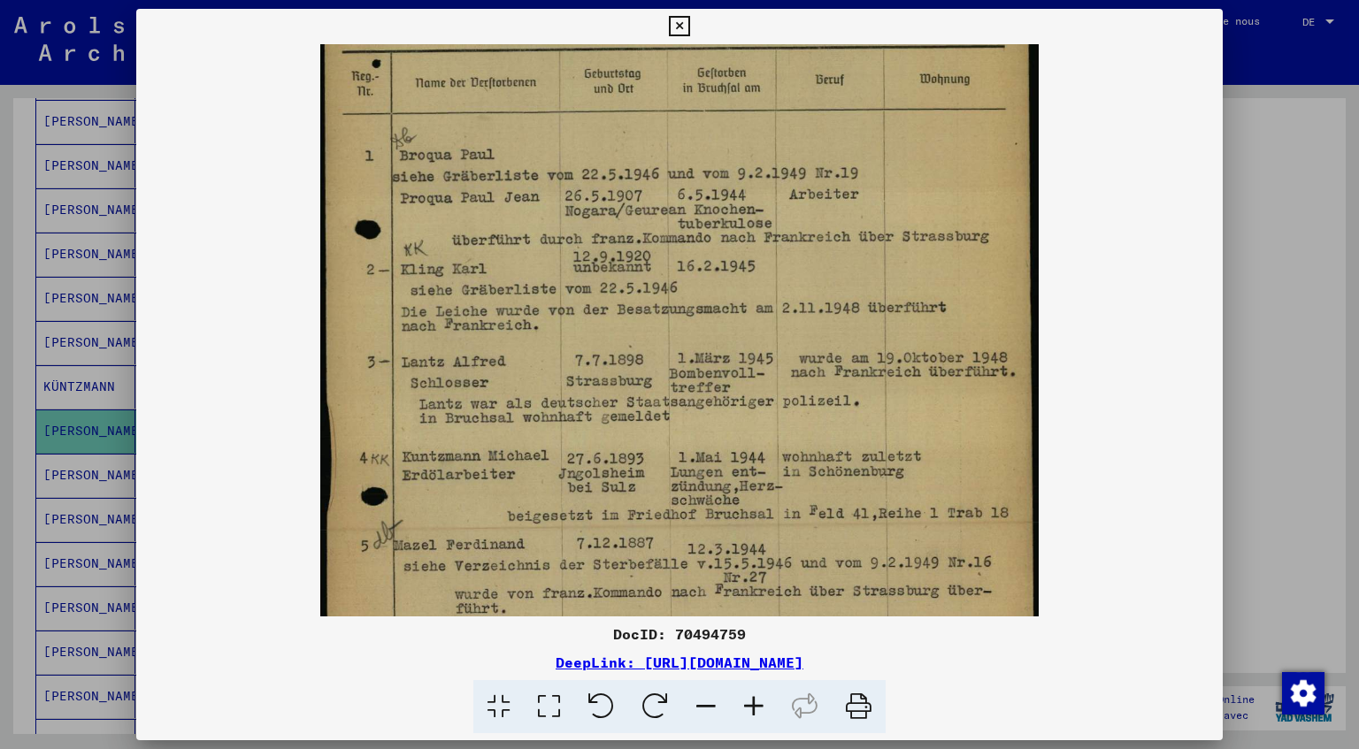
scroll to position [224, 0]
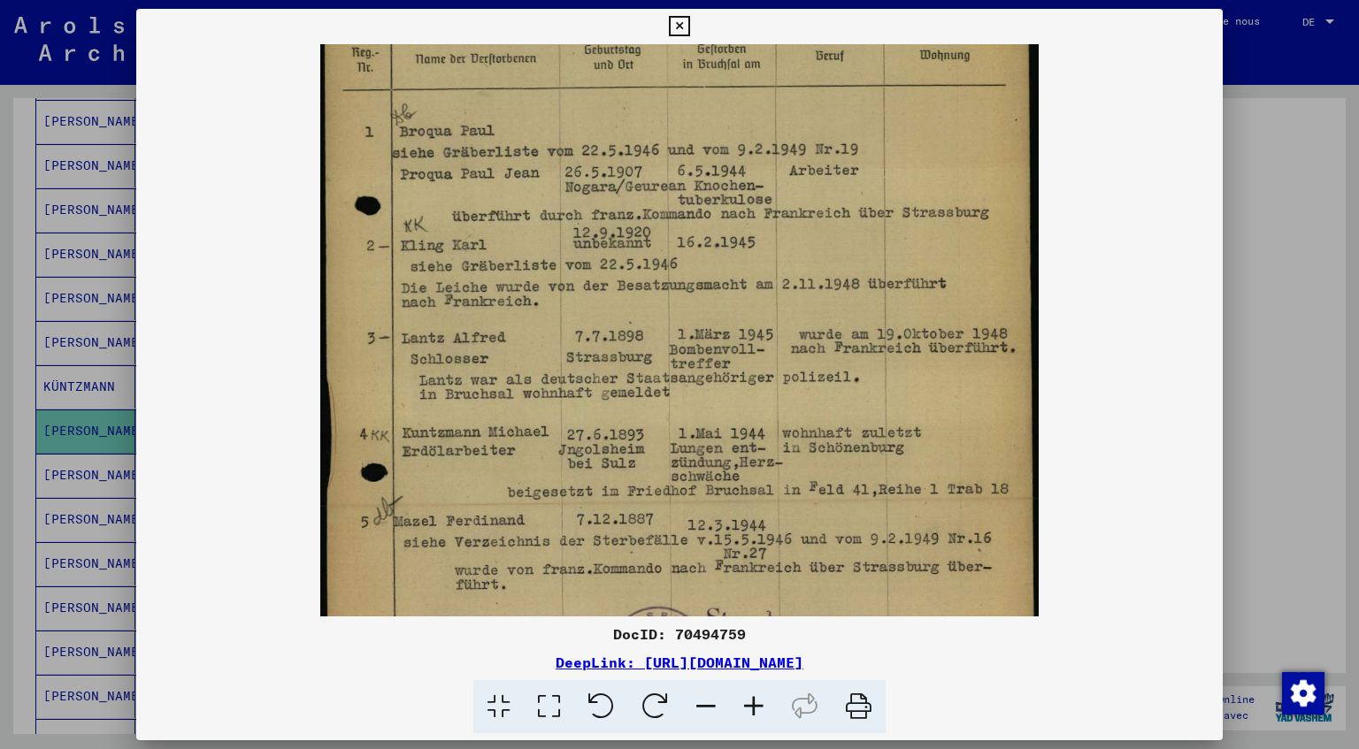
drag, startPoint x: 537, startPoint y: 529, endPoint x: 590, endPoint y: 363, distance: 174.6
click at [590, 363] on img at bounding box center [679, 305] width 718 height 971
click at [1286, 296] on div at bounding box center [679, 374] width 1359 height 749
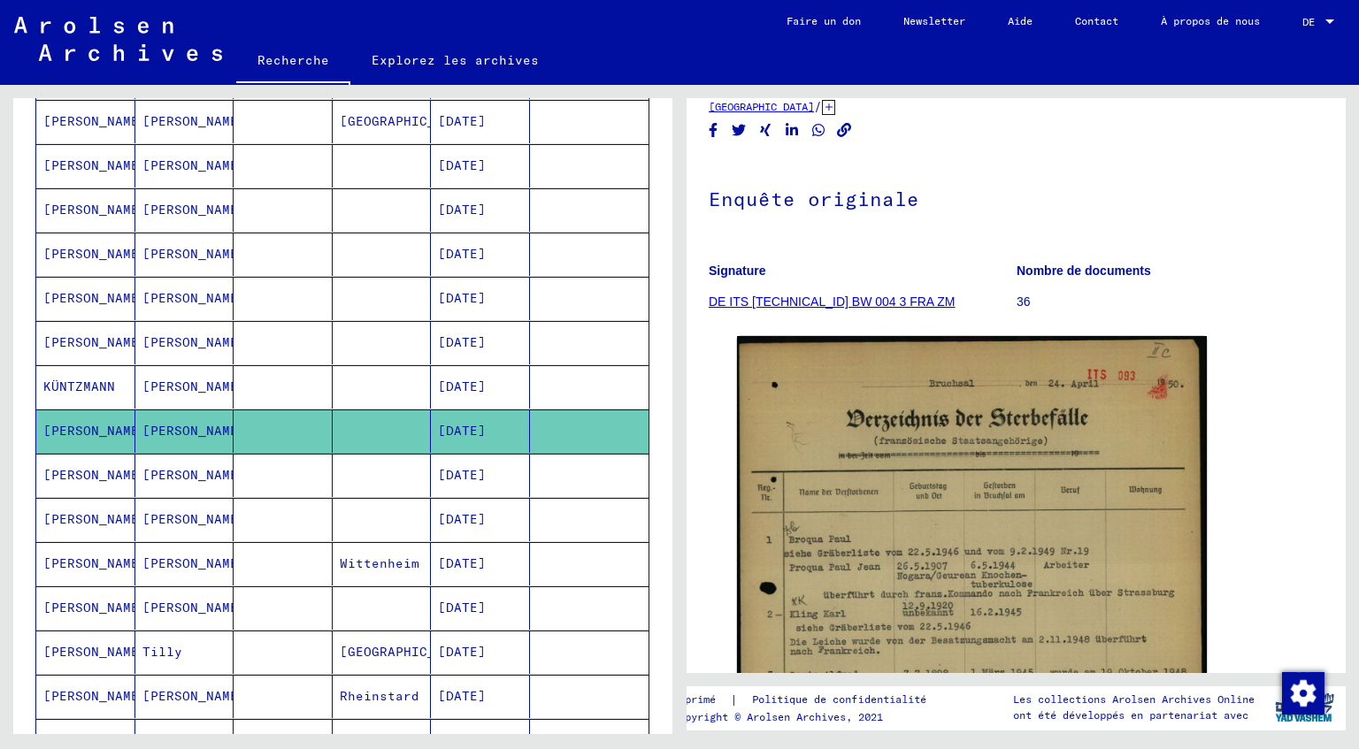
click at [187, 472] on mat-cell "[PERSON_NAME]" at bounding box center [184, 475] width 99 height 43
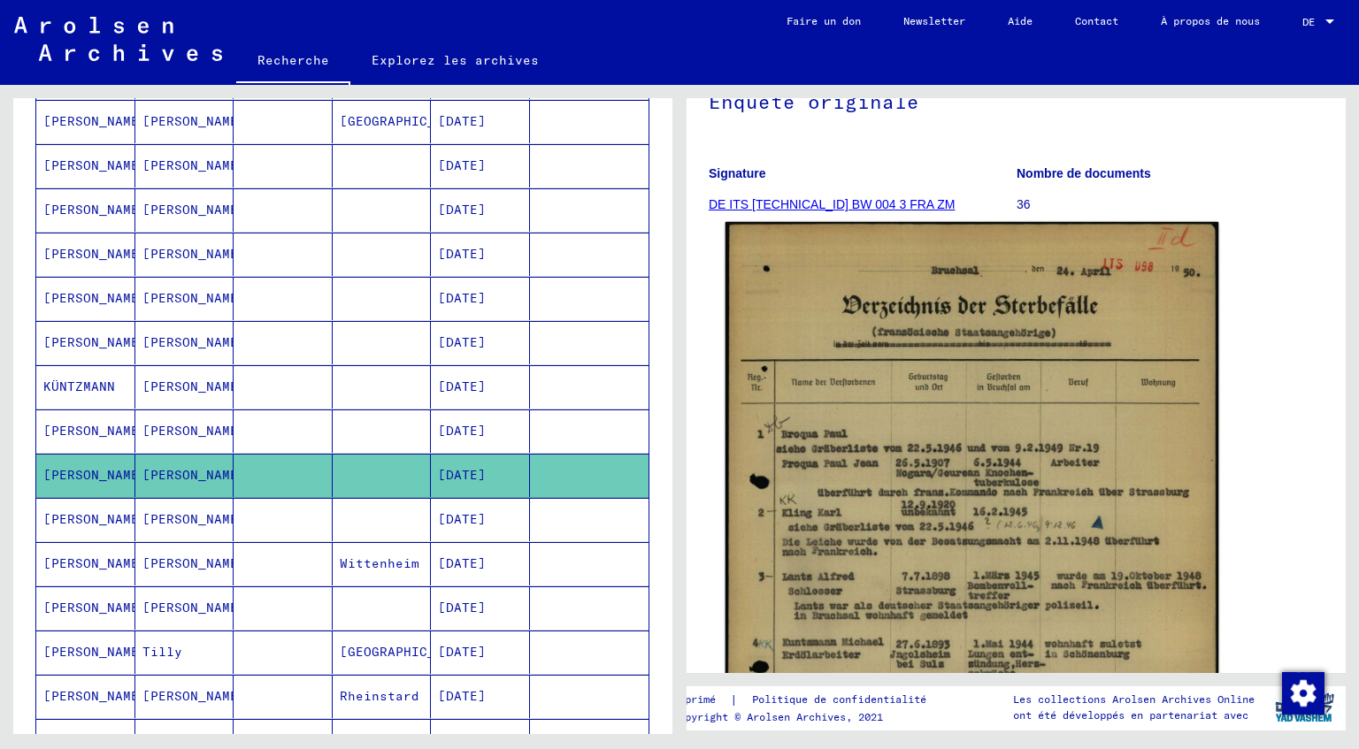
scroll to position [293, 0]
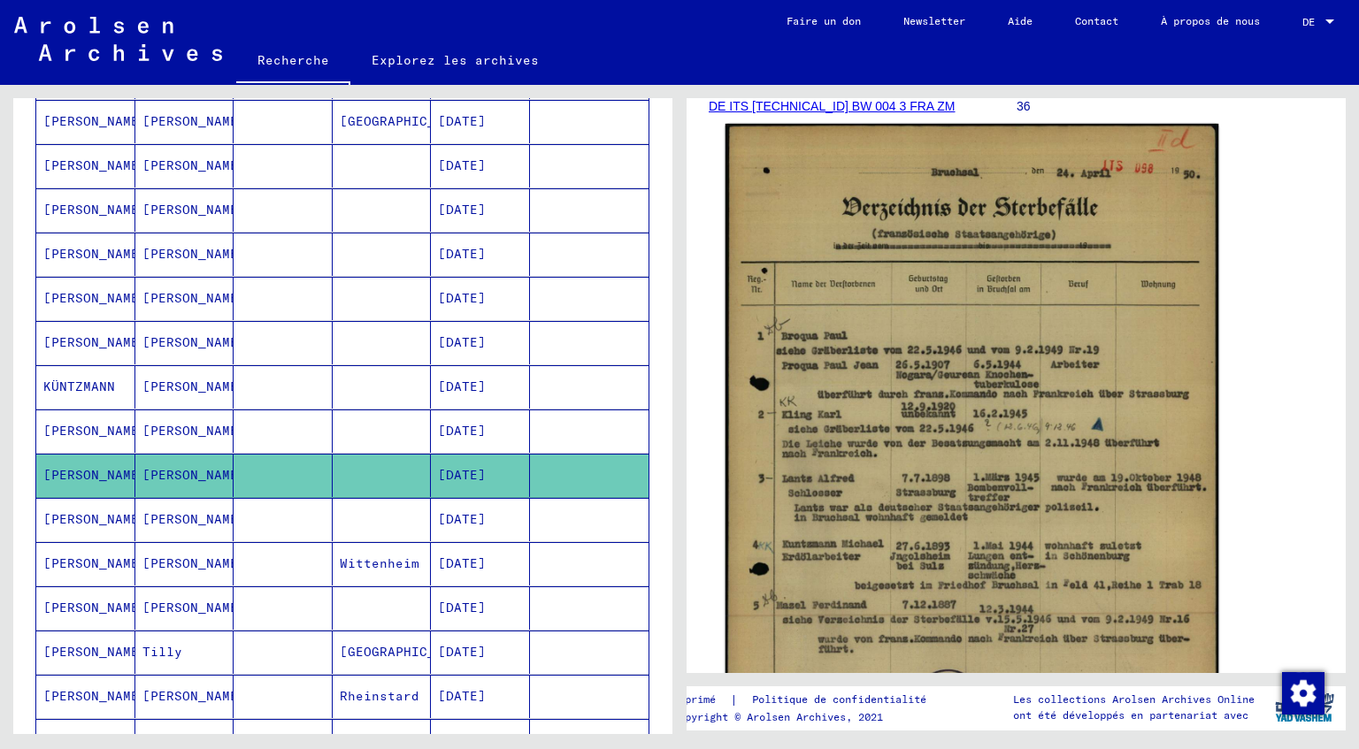
click at [985, 536] on img at bounding box center [973, 472] width 494 height 696
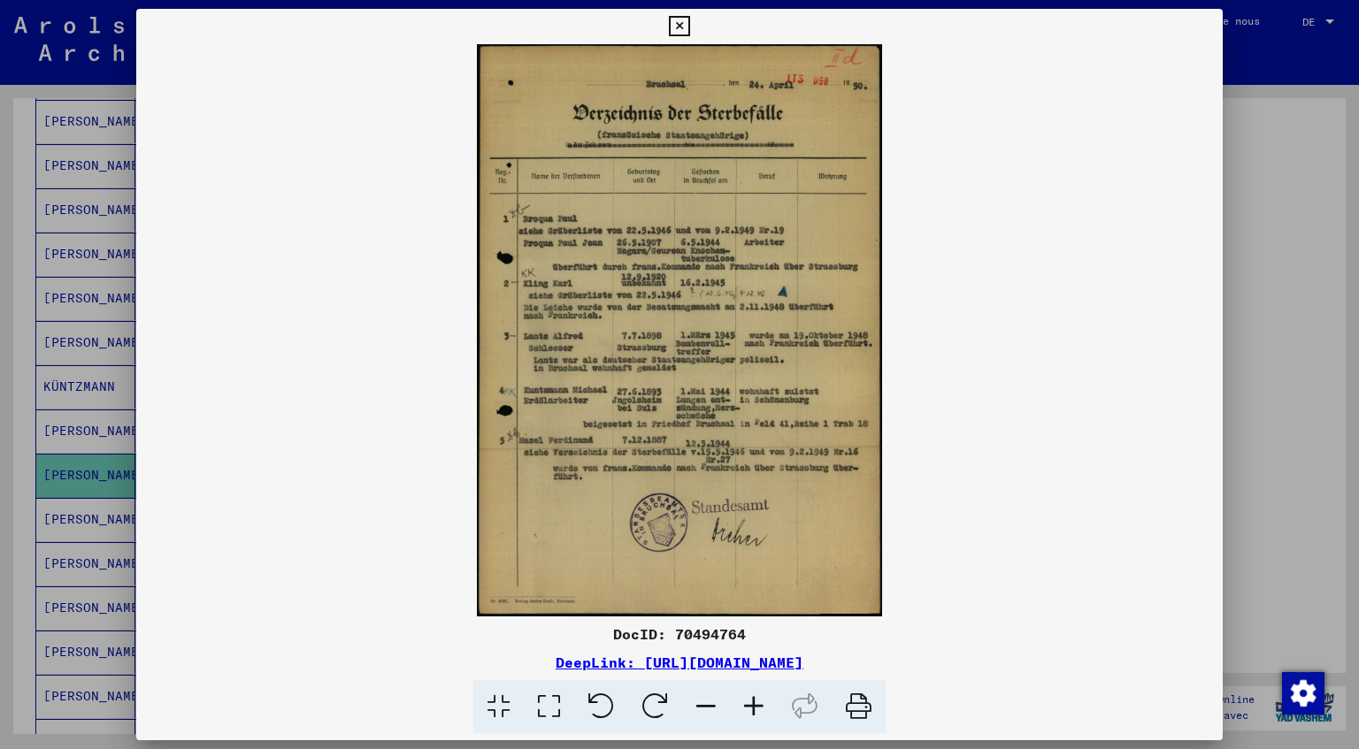
click at [754, 708] on icon at bounding box center [754, 707] width 48 height 54
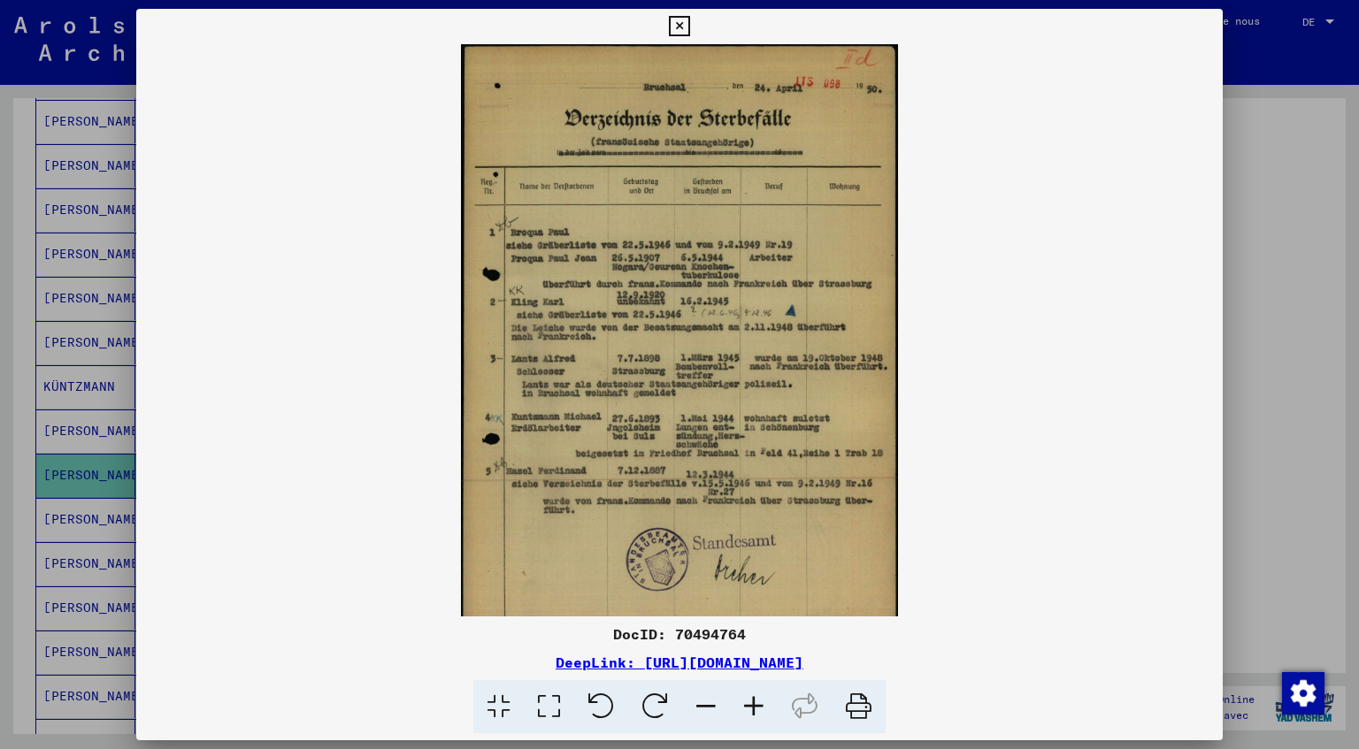
click at [754, 708] on icon at bounding box center [754, 707] width 48 height 54
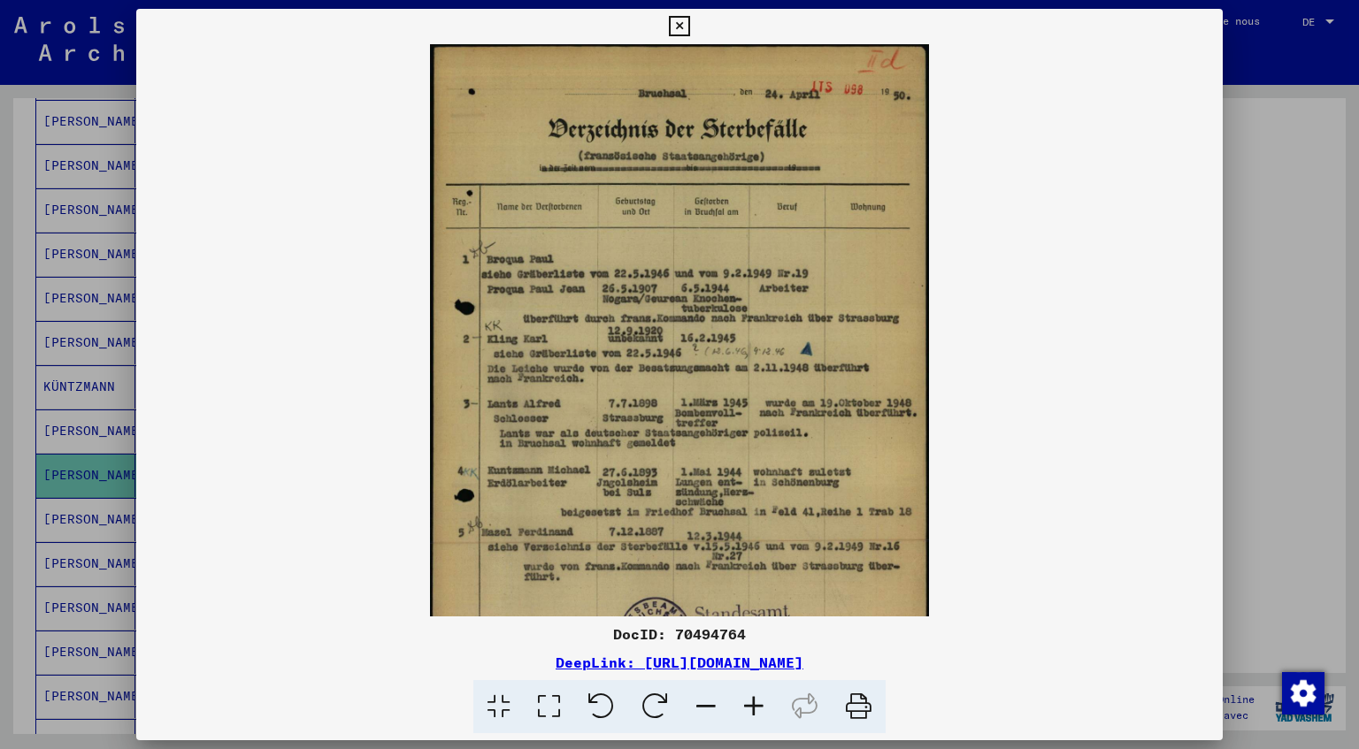
click at [754, 708] on icon at bounding box center [754, 707] width 48 height 54
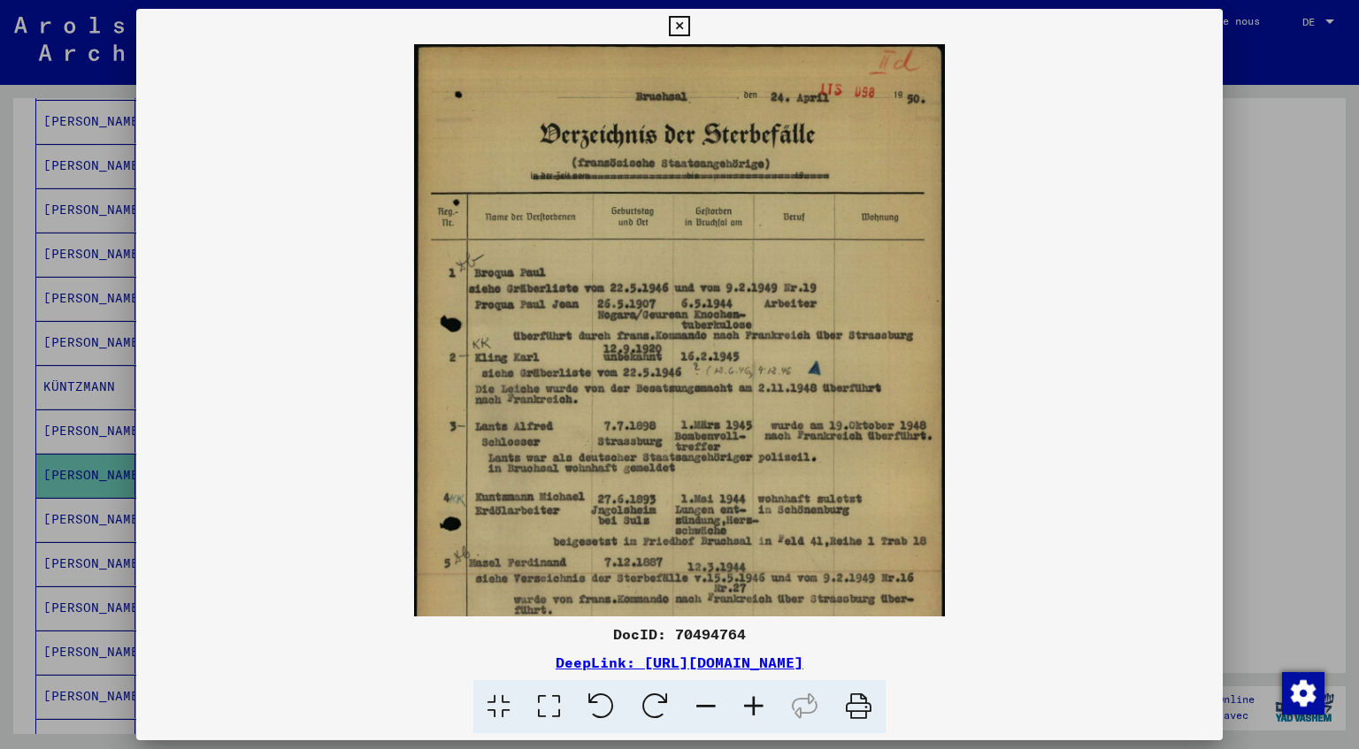
click at [754, 708] on icon at bounding box center [754, 707] width 48 height 54
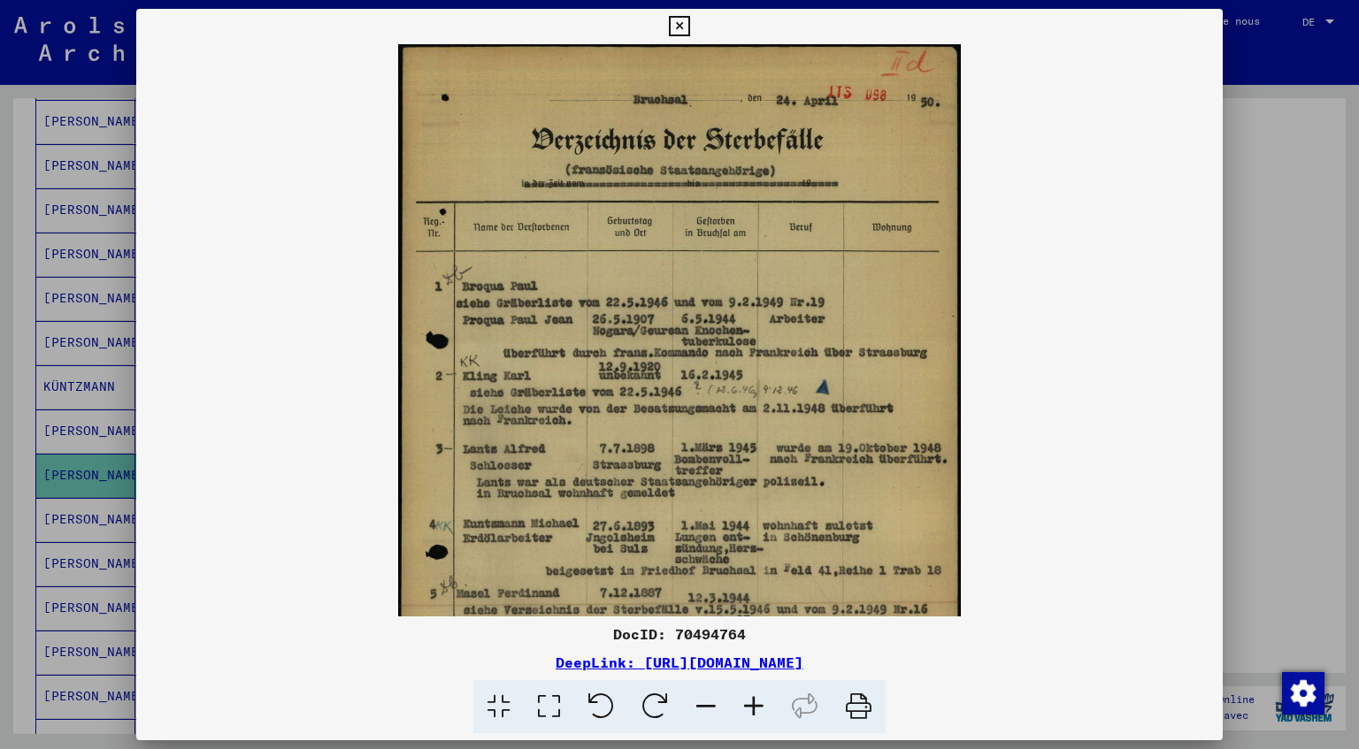
click at [754, 708] on icon at bounding box center [754, 707] width 48 height 54
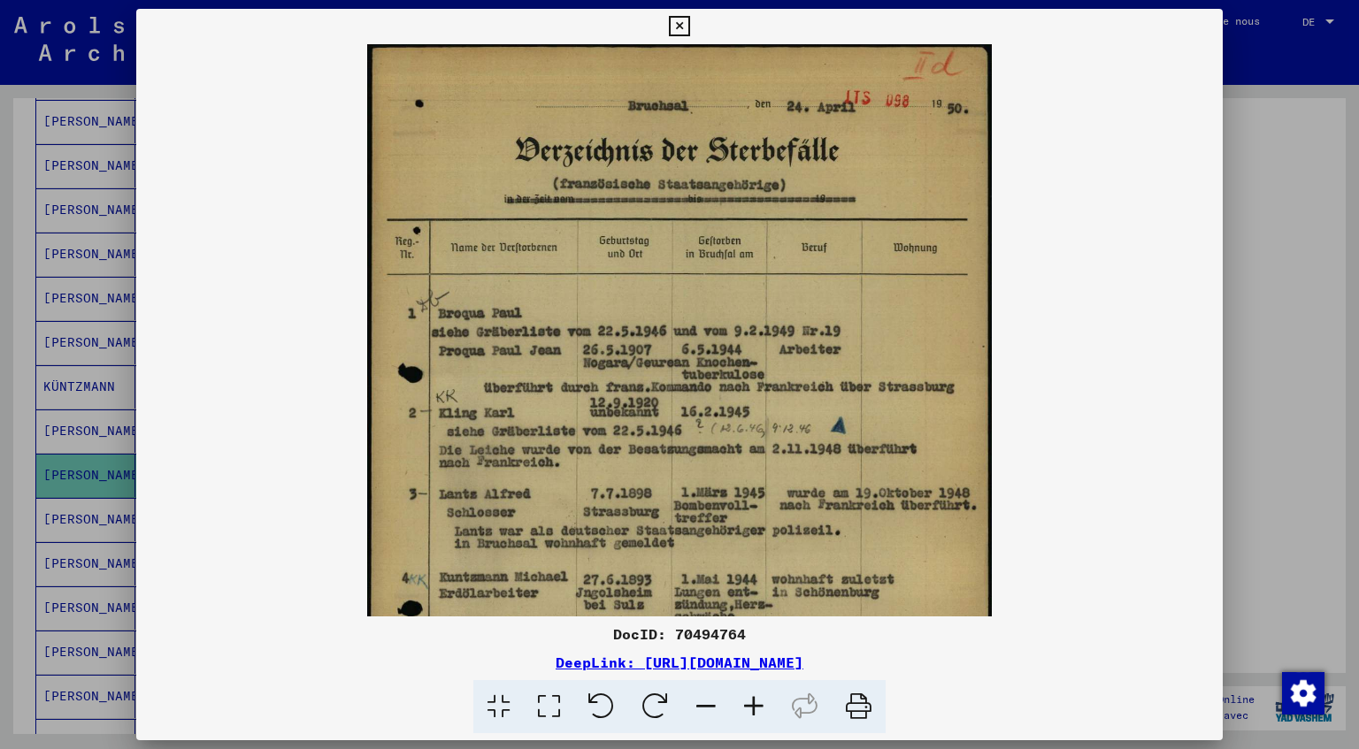
click at [754, 708] on icon at bounding box center [754, 707] width 48 height 54
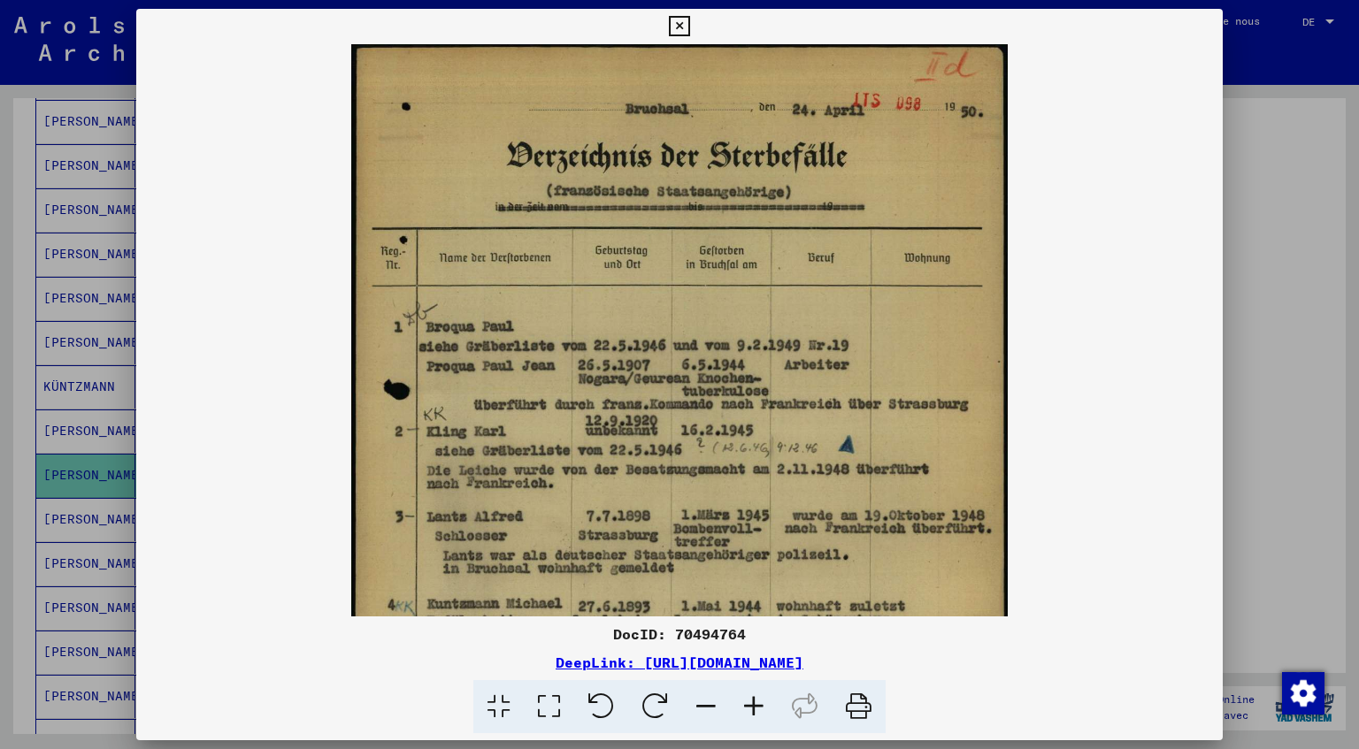
click at [754, 708] on icon at bounding box center [754, 707] width 48 height 54
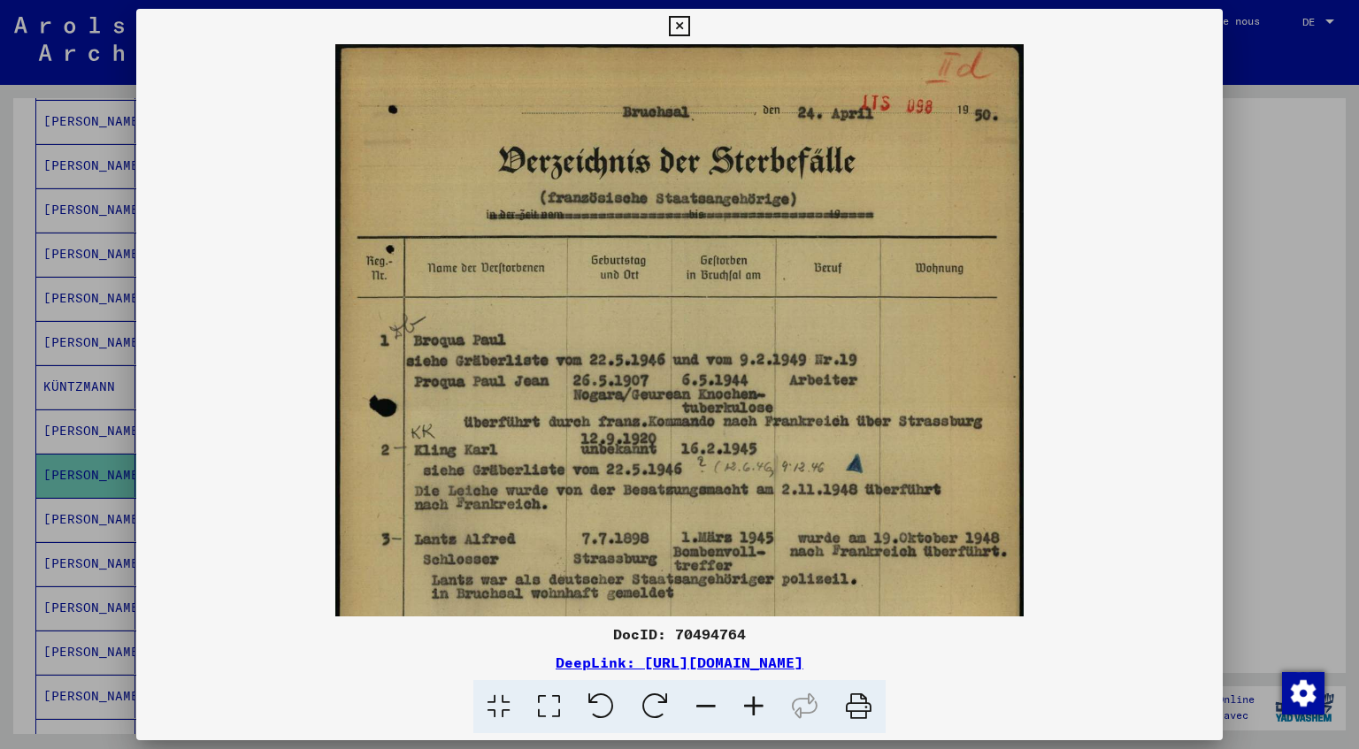
click at [1245, 529] on div at bounding box center [679, 374] width 1359 height 749
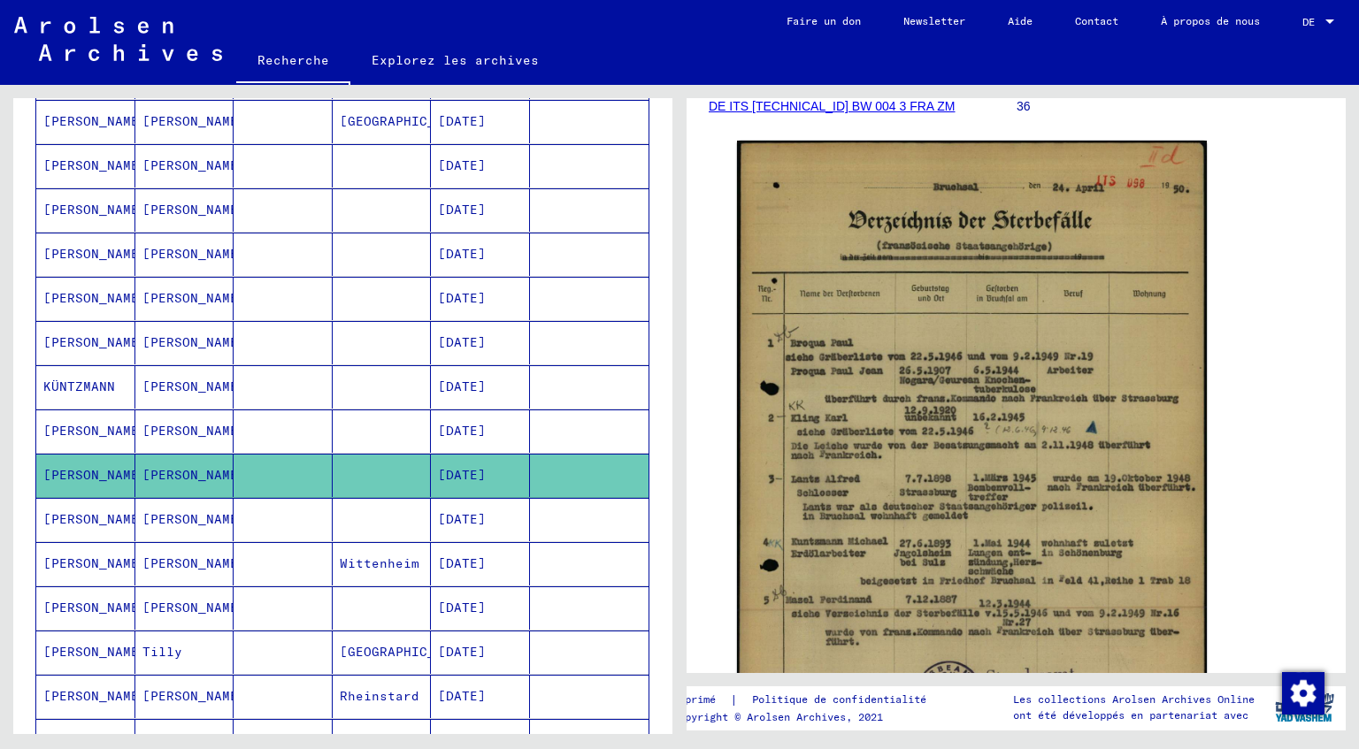
click at [151, 512] on mat-cell "[PERSON_NAME]" at bounding box center [184, 519] width 99 height 43
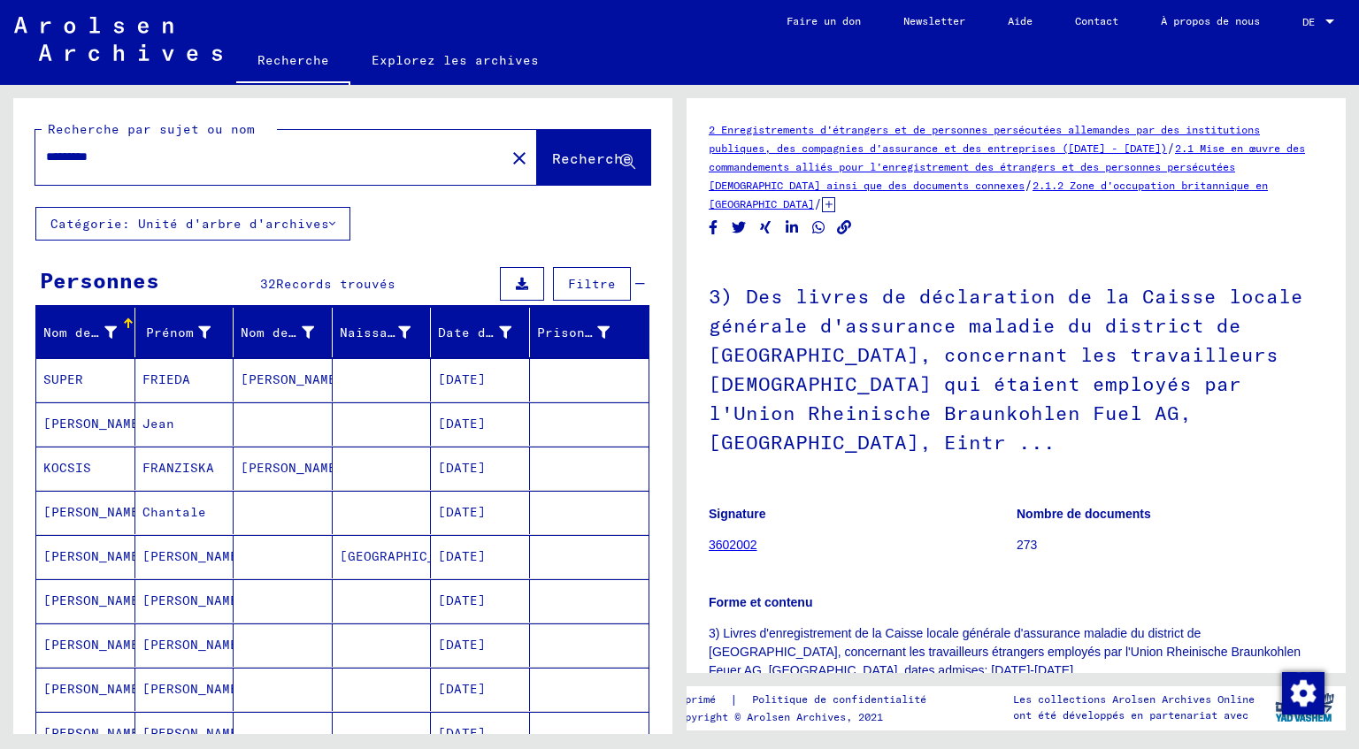
drag, startPoint x: 182, startPoint y: 156, endPoint x: 0, endPoint y: 138, distance: 183.1
click at [46, 148] on input "*********" at bounding box center [270, 157] width 449 height 19
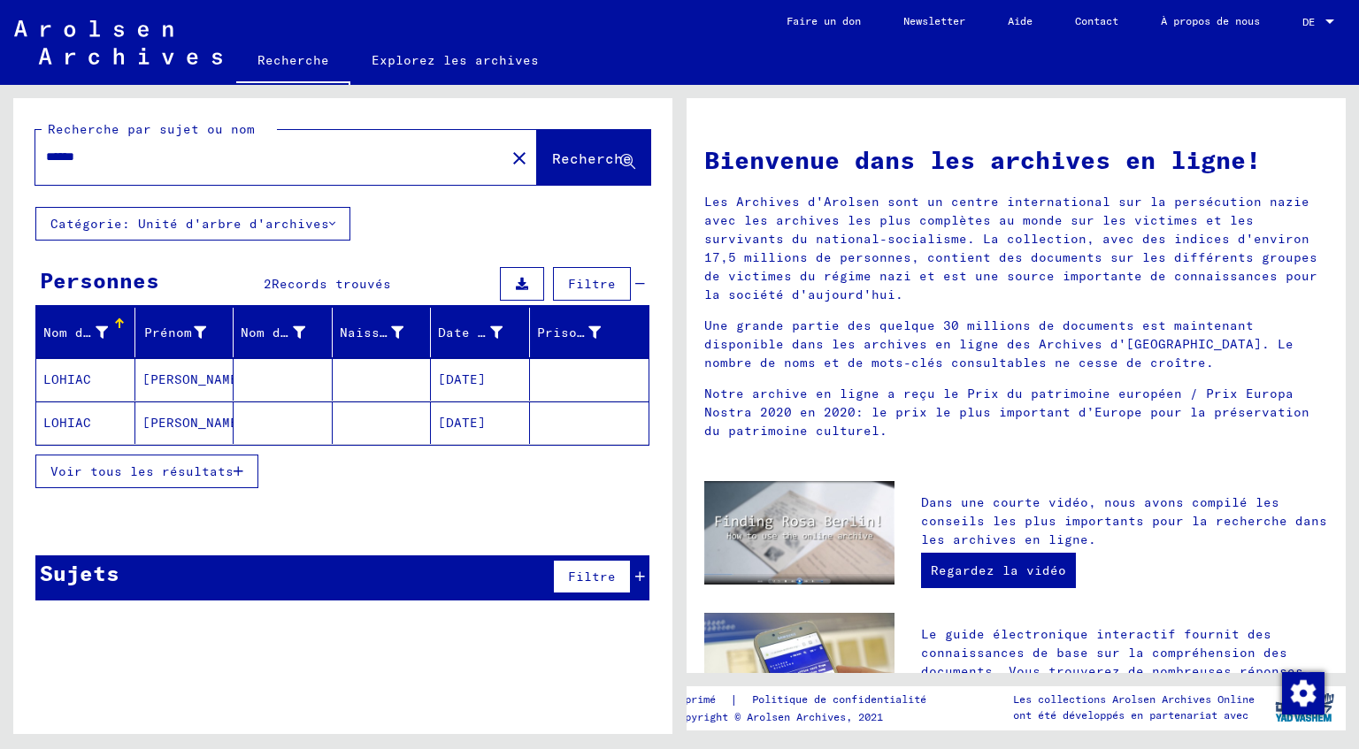
click at [155, 465] on span "Voir tous les résultats" at bounding box center [141, 472] width 183 height 16
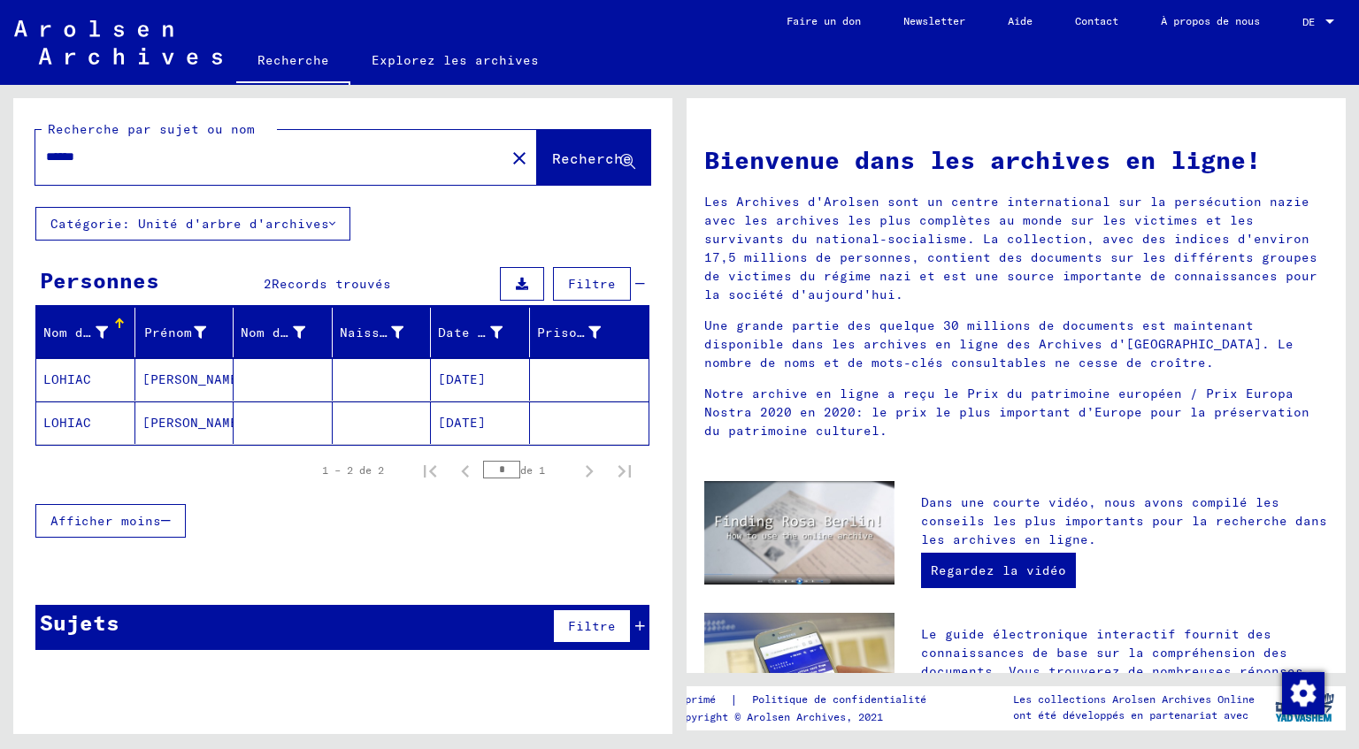
drag, startPoint x: 173, startPoint y: 150, endPoint x: 4, endPoint y: 172, distance: 169.6
click at [46, 166] on input "******" at bounding box center [265, 157] width 438 height 19
type input "*******"
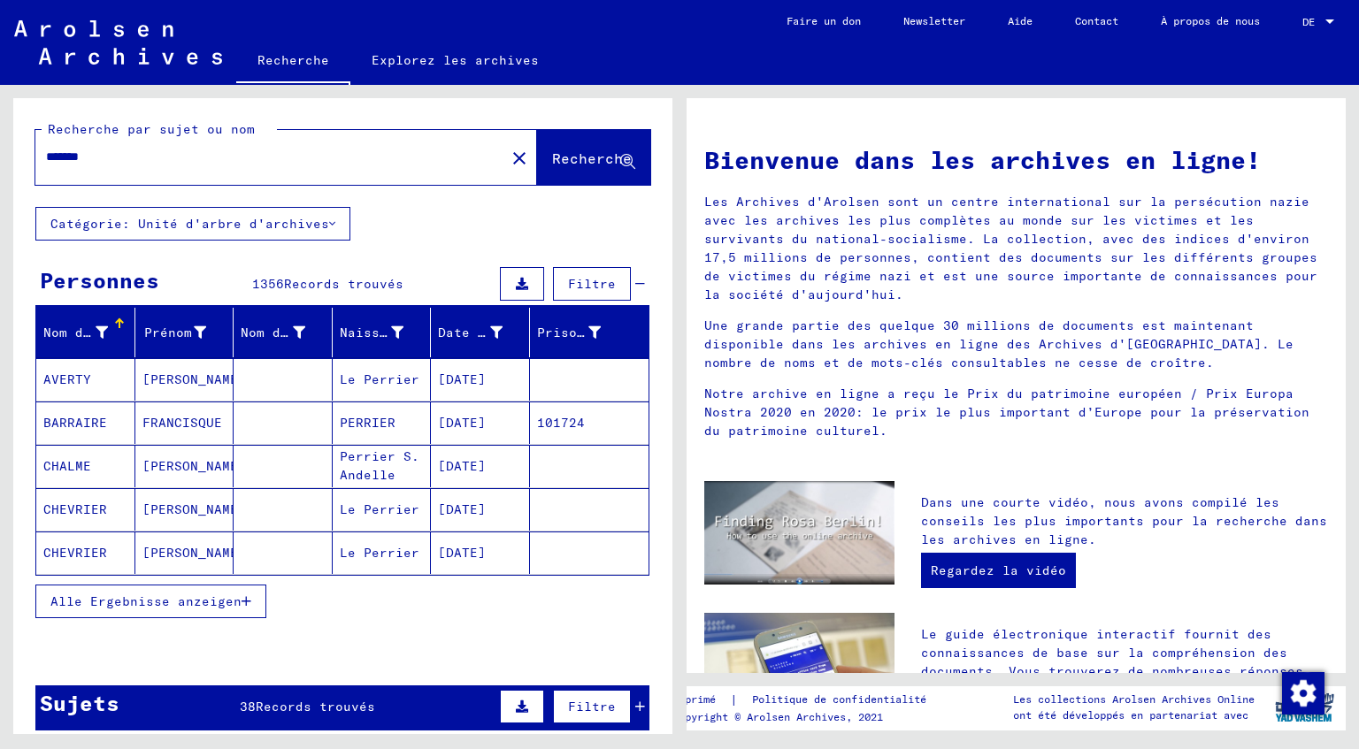
click at [204, 602] on span "Alle Ergebnisse anzeigen" at bounding box center [145, 602] width 191 height 16
click at [451, 65] on link "Explorez les archives" at bounding box center [455, 60] width 210 height 42
click at [426, 60] on link "Explorez les archives" at bounding box center [455, 60] width 210 height 42
click at [296, 221] on button "Catégorie: Unité d'arbre d'archives" at bounding box center [192, 224] width 315 height 34
click at [333, 219] on icon at bounding box center [332, 224] width 6 height 12
